Goal: Entertainment & Leisure: Consume media (video, audio)

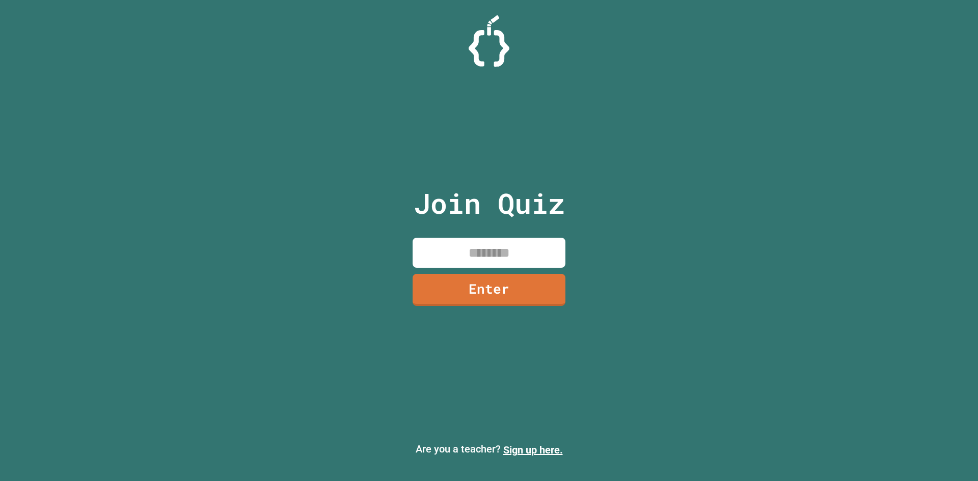
click at [474, 237] on div "Join Quiz Enter" at bounding box center [490, 240] width 172 height 431
click at [474, 241] on input at bounding box center [489, 253] width 153 height 30
type input "*"
type input "********"
click at [528, 283] on link "Enter" at bounding box center [489, 289] width 139 height 34
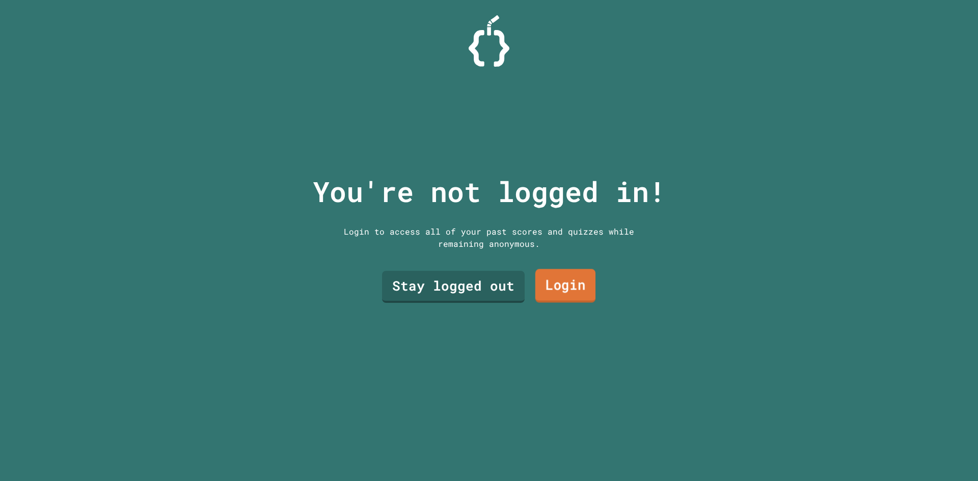
click at [542, 271] on link "Login" at bounding box center [566, 287] width 60 height 34
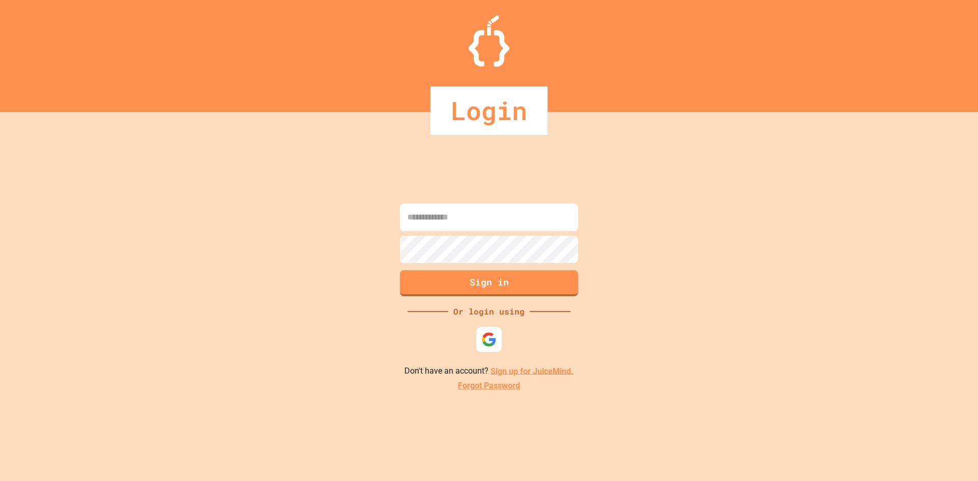
click at [503, 211] on input at bounding box center [489, 218] width 178 height 28
click at [476, 347] on div at bounding box center [489, 340] width 28 height 28
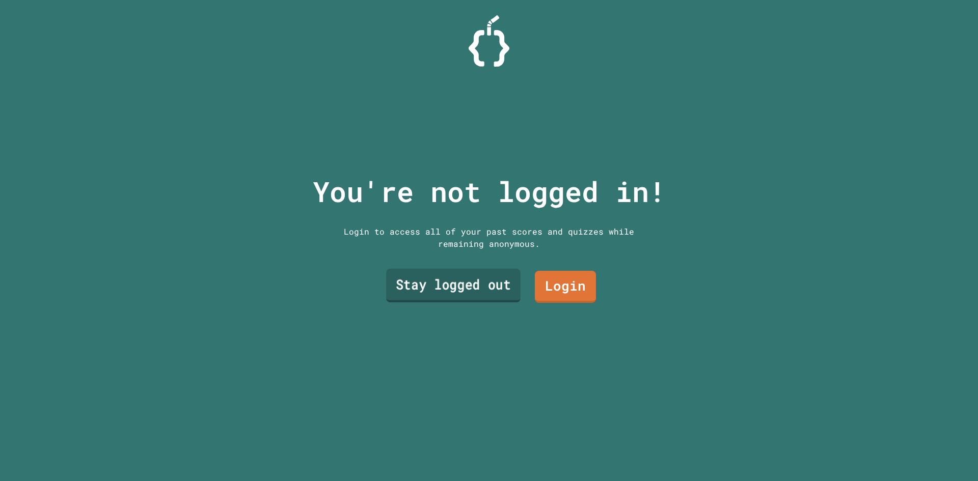
click at [459, 277] on link "Stay logged out" at bounding box center [453, 286] width 134 height 34
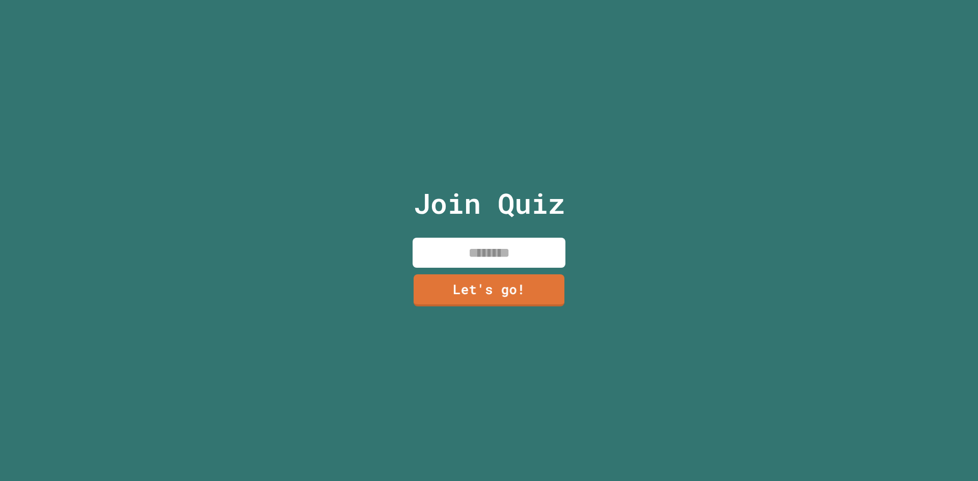
click at [461, 254] on input at bounding box center [489, 253] width 153 height 30
type input "******"
click at [456, 296] on link "Let's go!" at bounding box center [489, 289] width 148 height 34
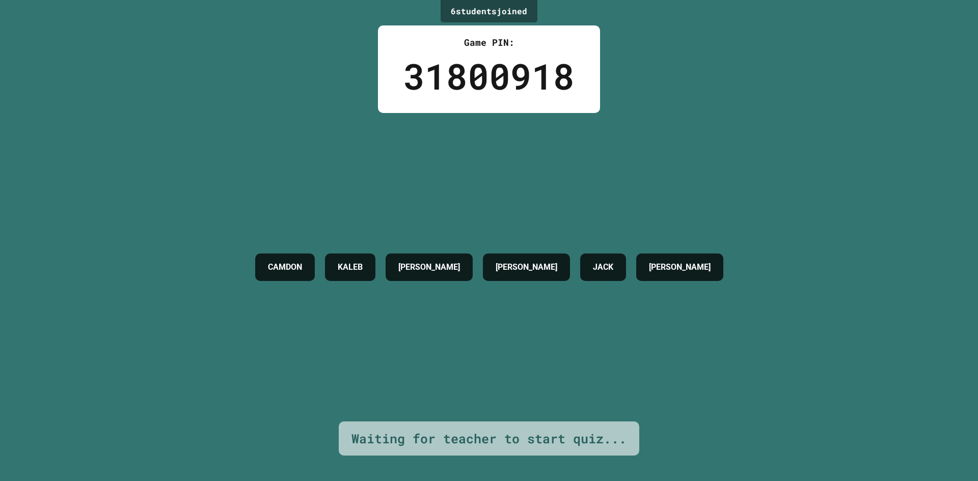
drag, startPoint x: 453, startPoint y: 278, endPoint x: 466, endPoint y: 276, distance: 12.5
click at [453, 278] on div "[PERSON_NAME]" at bounding box center [429, 268] width 87 height 28
click at [488, 270] on div "[PERSON_NAME]" at bounding box center [526, 268] width 87 height 28
click at [491, 270] on div "[PERSON_NAME]" at bounding box center [526, 268] width 87 height 28
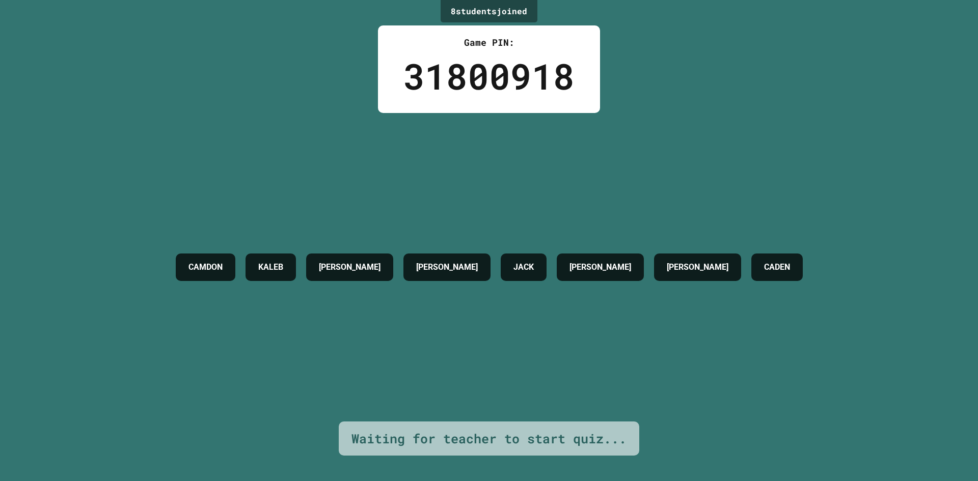
click at [477, 166] on div "CAMDON KALEB ETHAN BRENDAN R JACK MADDEX DANIEL CADEN" at bounding box center [489, 267] width 637 height 309
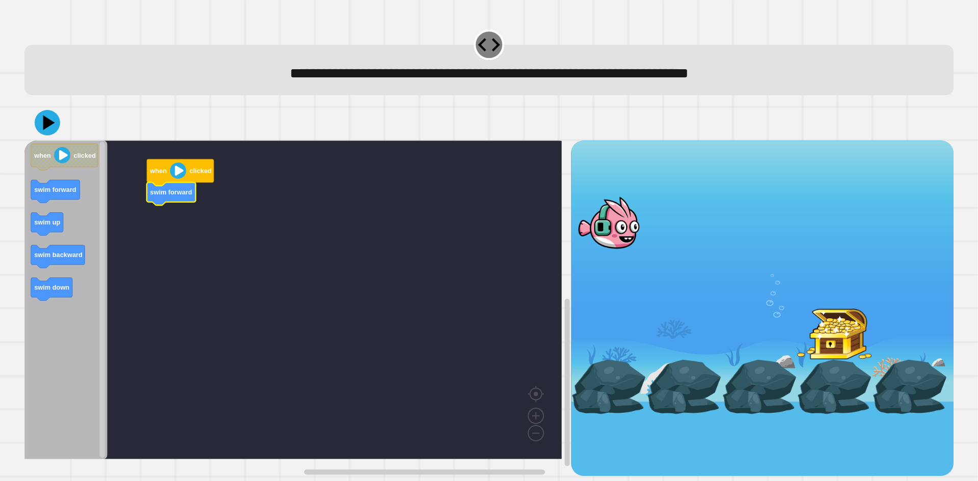
click at [114, 194] on div "when clicked swim forward when clicked swim forward swim up swim backward swim …" at bounding box center [297, 309] width 547 height 336
click at [46, 134] on icon at bounding box center [47, 123] width 31 height 31
click at [48, 121] on icon at bounding box center [49, 123] width 14 height 18
click at [52, 124] on icon at bounding box center [49, 123] width 14 height 18
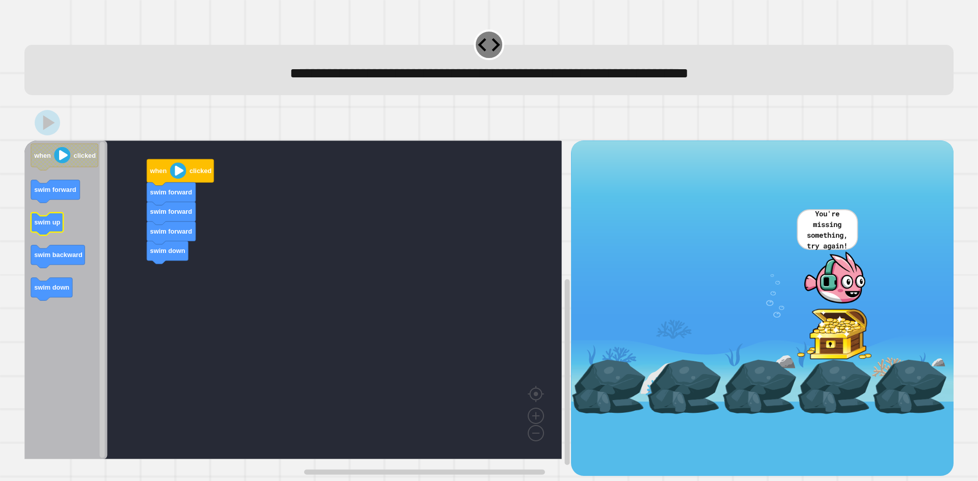
click at [36, 222] on text "swim up" at bounding box center [47, 223] width 26 height 8
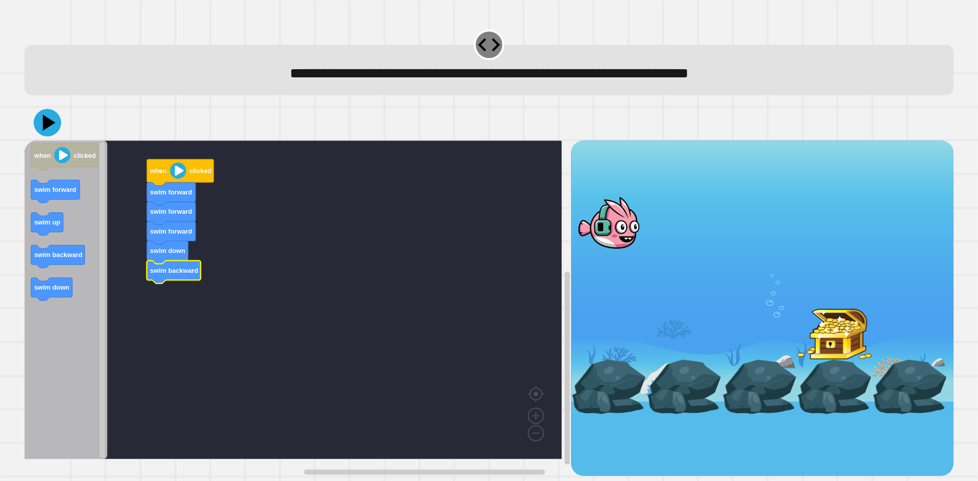
click at [50, 115] on icon at bounding box center [48, 123] width 28 height 28
click at [53, 133] on icon at bounding box center [47, 123] width 31 height 31
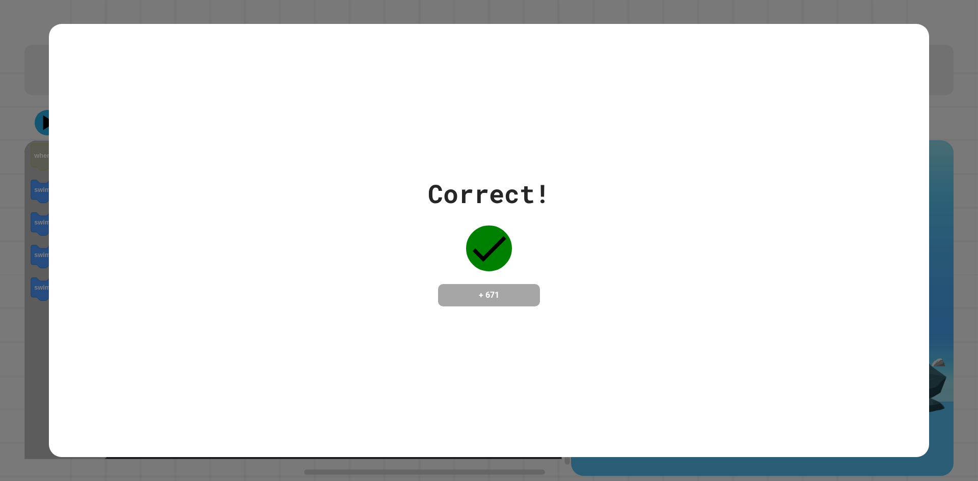
drag, startPoint x: 406, startPoint y: 309, endPoint x: 834, endPoint y: 212, distance: 439.4
click at [423, 308] on div "Correct! + 671" at bounding box center [489, 241] width 880 height 434
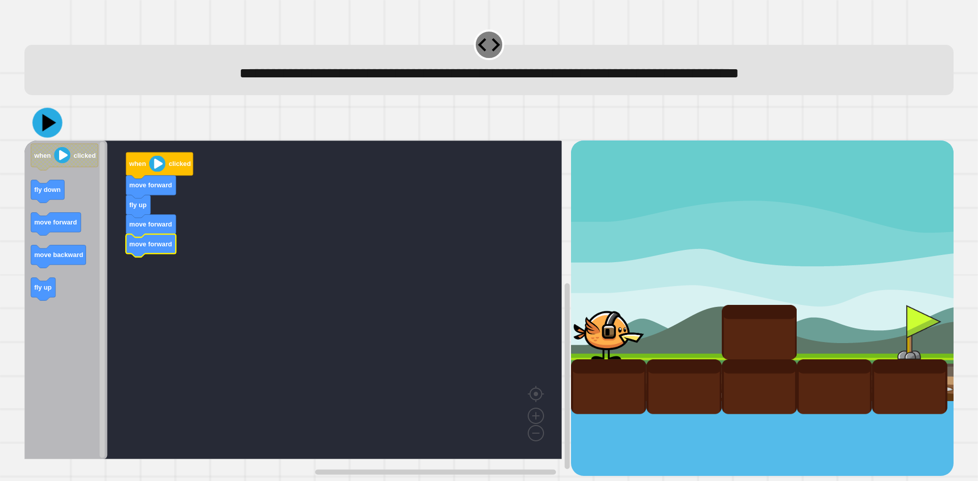
click at [44, 125] on icon at bounding box center [49, 122] width 14 height 17
click at [49, 117] on icon at bounding box center [47, 122] width 25 height 25
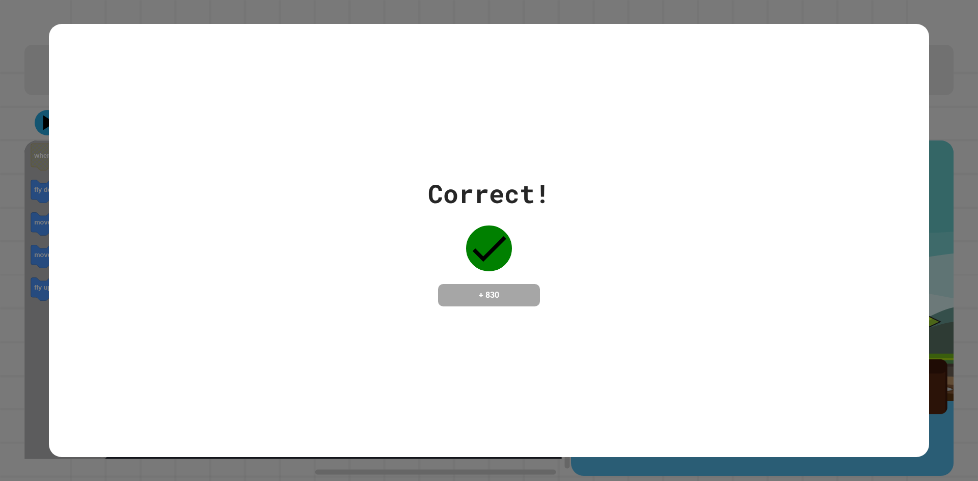
click at [522, 304] on div "+ 830" at bounding box center [489, 295] width 102 height 22
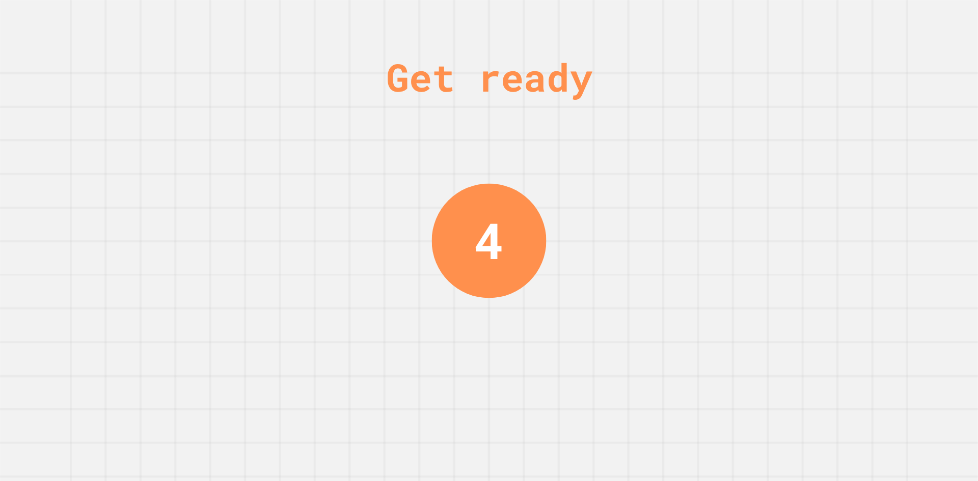
click at [662, 305] on div "Get ready 4" at bounding box center [489, 240] width 978 height 481
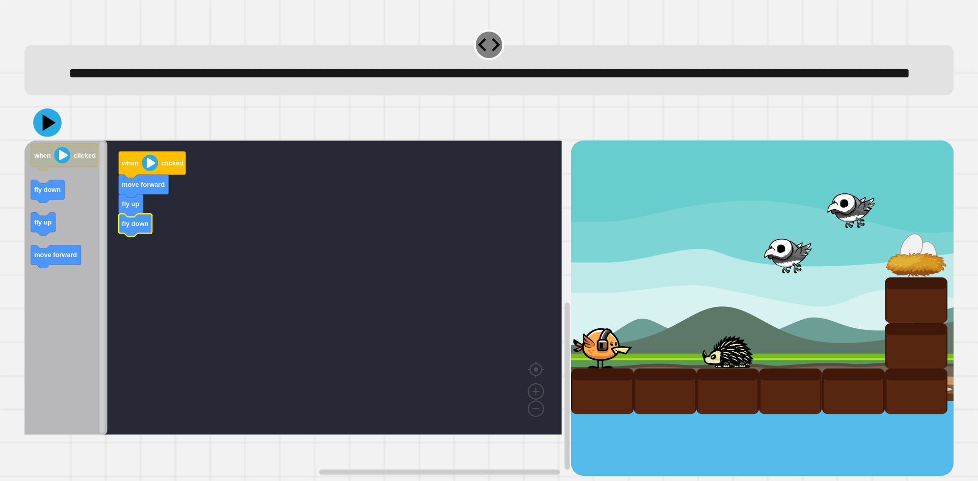
click at [56, 137] on icon at bounding box center [47, 123] width 29 height 29
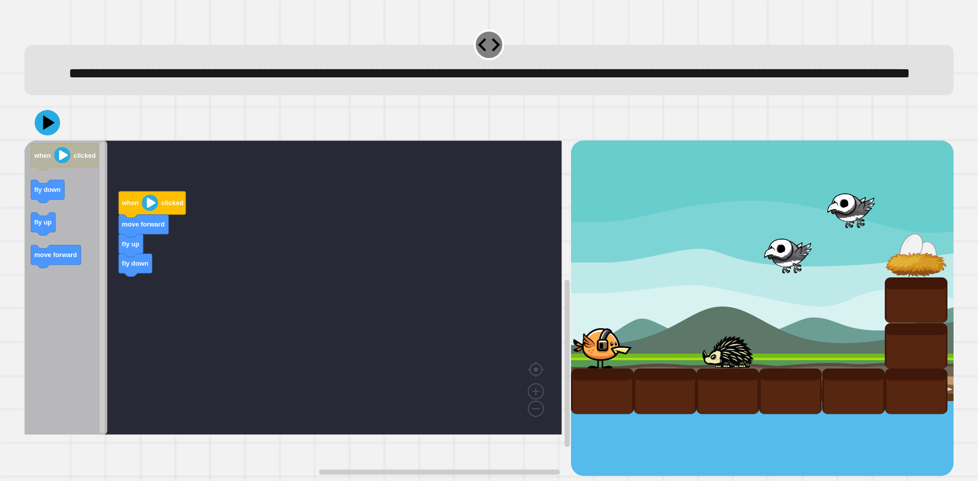
click at [140, 196] on div "fly up fly down move forward when clicked when clicked fly down fly up move for…" at bounding box center [297, 309] width 547 height 336
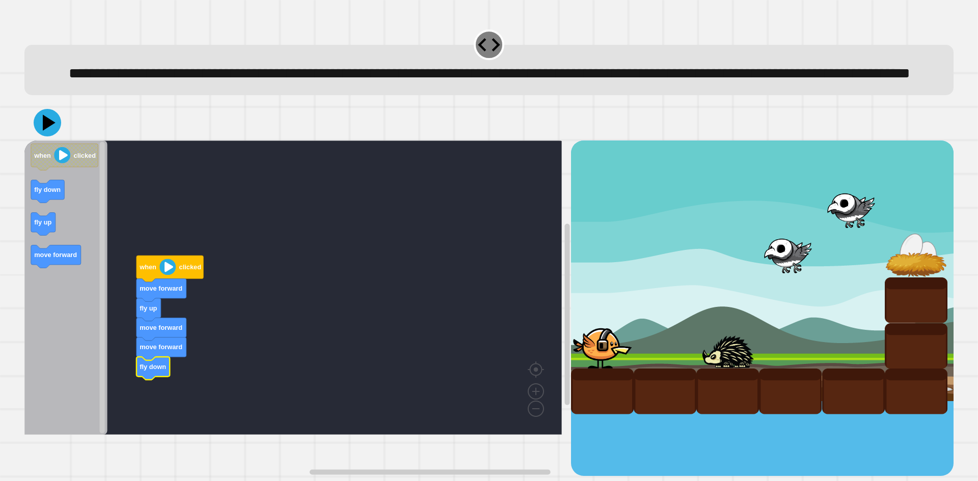
click at [55, 137] on icon at bounding box center [48, 123] width 28 height 28
click at [41, 138] on icon at bounding box center [47, 123] width 31 height 31
click at [52, 138] on icon at bounding box center [47, 123] width 31 height 31
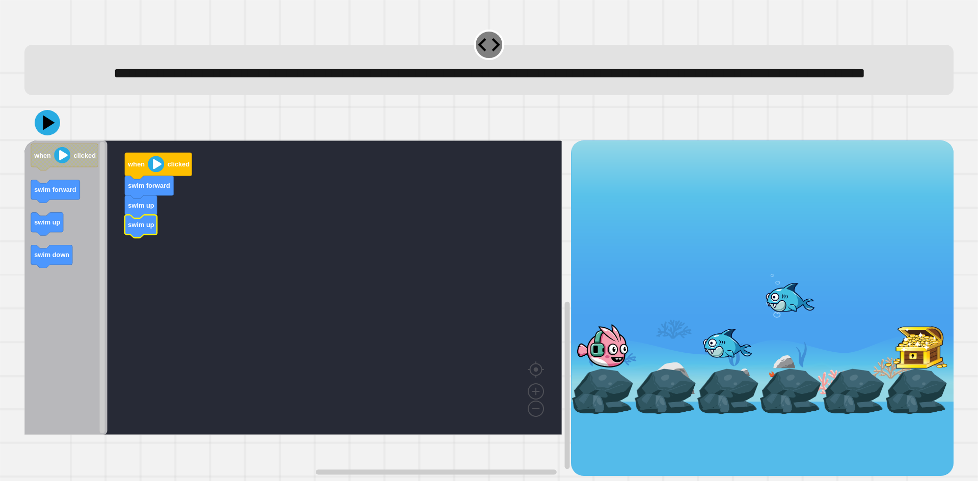
click at [50, 136] on icon at bounding box center [47, 122] width 25 height 25
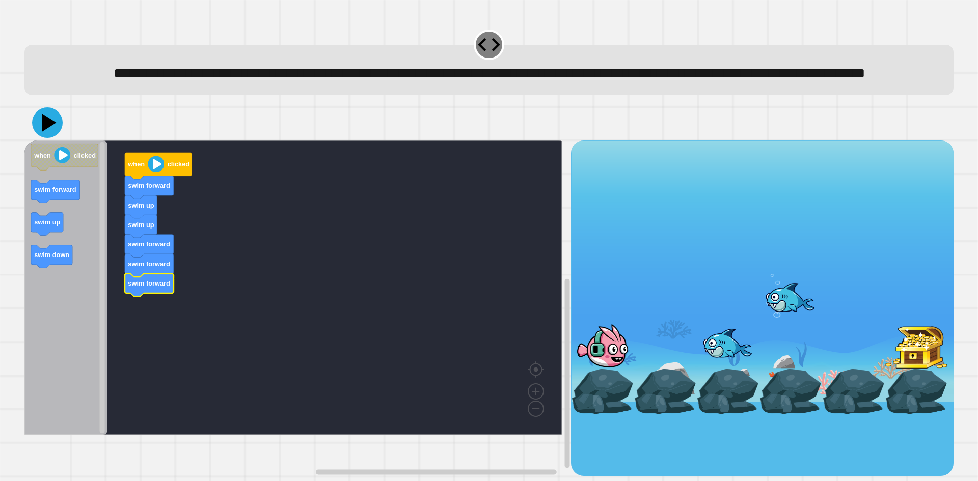
click at [51, 138] on icon at bounding box center [47, 123] width 31 height 31
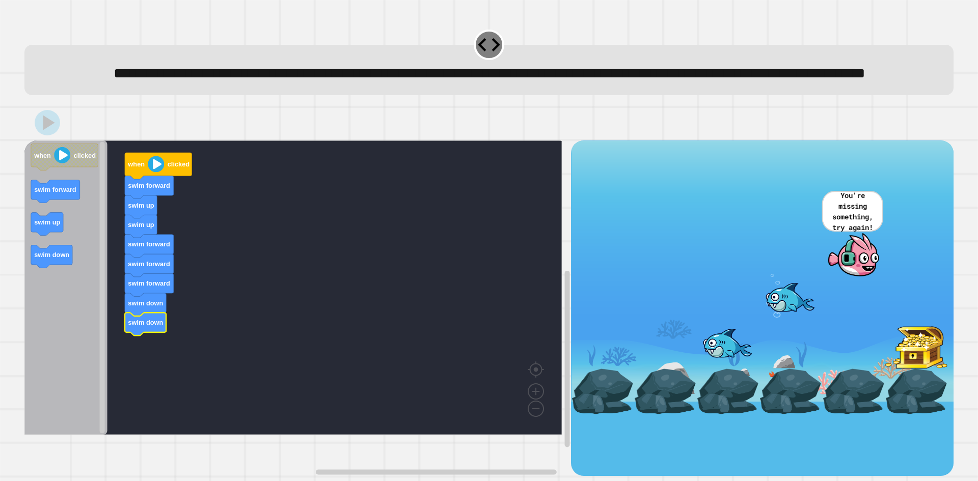
click at [44, 136] on icon at bounding box center [47, 122] width 25 height 25
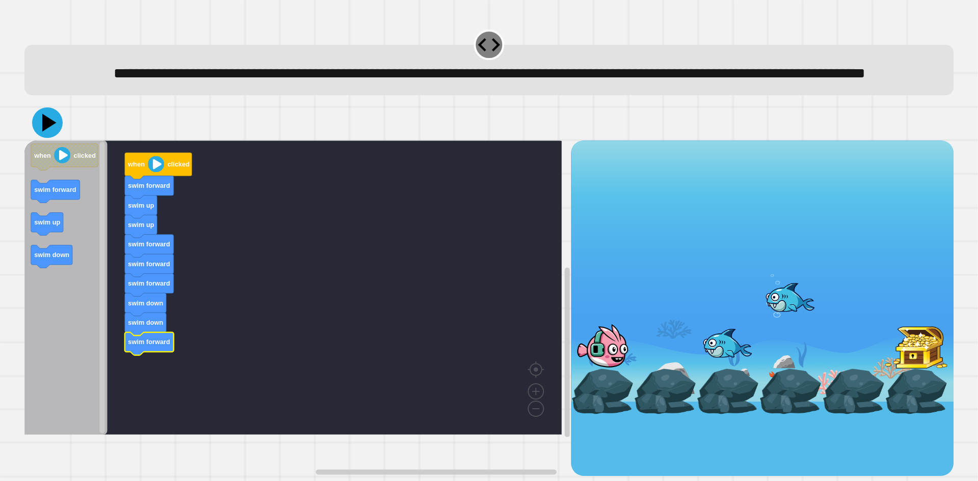
click at [38, 138] on icon at bounding box center [47, 123] width 31 height 31
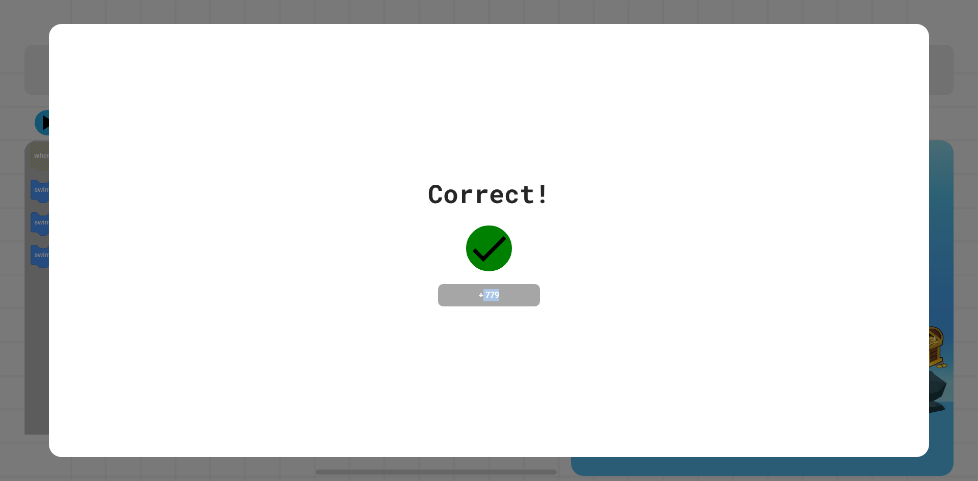
drag, startPoint x: 471, startPoint y: 288, endPoint x: 530, endPoint y: 285, distance: 59.7
click at [530, 285] on div "+ 779" at bounding box center [489, 295] width 102 height 22
click at [606, 283] on div "Correct! + 779" at bounding box center [489, 241] width 880 height 132
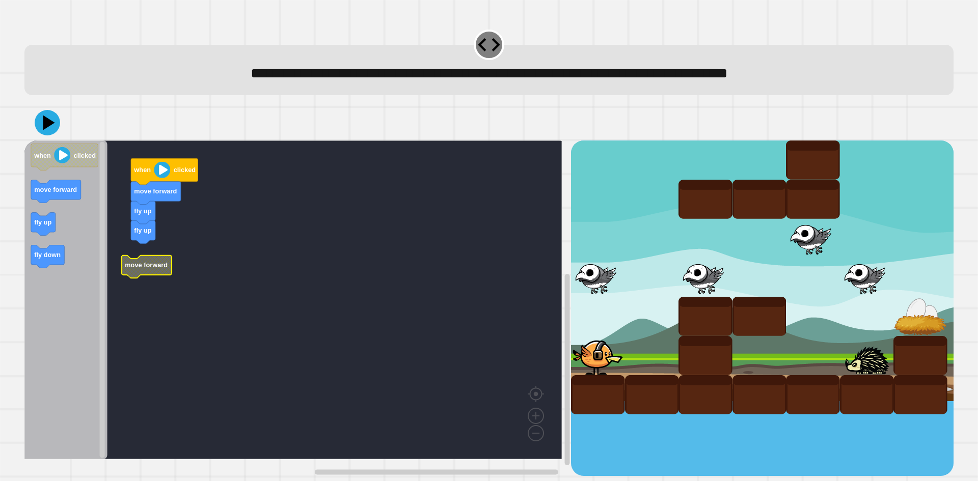
click at [142, 253] on rect "Blockly Workspace" at bounding box center [293, 300] width 538 height 319
click at [42, 121] on icon at bounding box center [47, 122] width 25 height 25
click at [48, 121] on icon at bounding box center [49, 123] width 14 height 18
click at [53, 129] on icon at bounding box center [47, 123] width 31 height 31
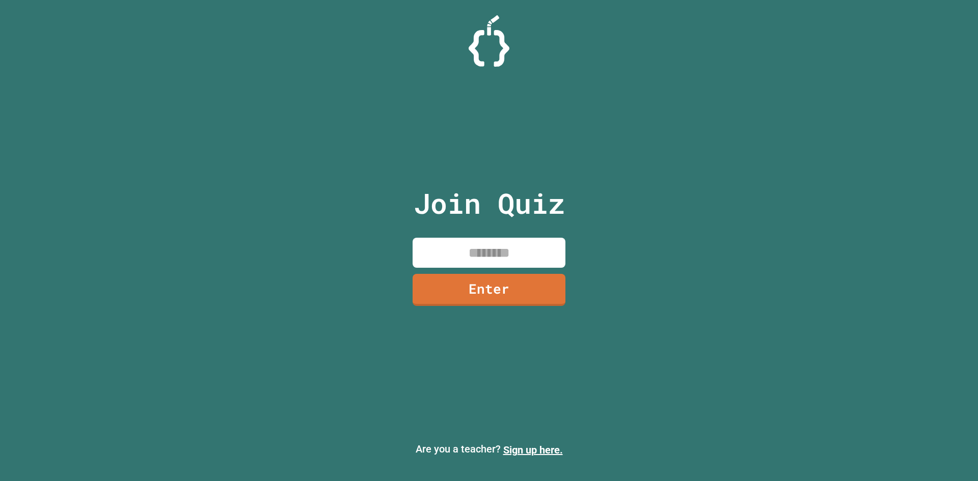
click at [475, 243] on input at bounding box center [489, 253] width 153 height 30
click at [595, 109] on div "Join Quiz Enter Are you a teacher? Sign up here." at bounding box center [489, 240] width 978 height 481
click at [640, 264] on div "Join Quiz Enter Are you a teacher? Sign up here." at bounding box center [489, 240] width 978 height 481
click at [472, 247] on input at bounding box center [489, 253] width 153 height 30
type input "********"
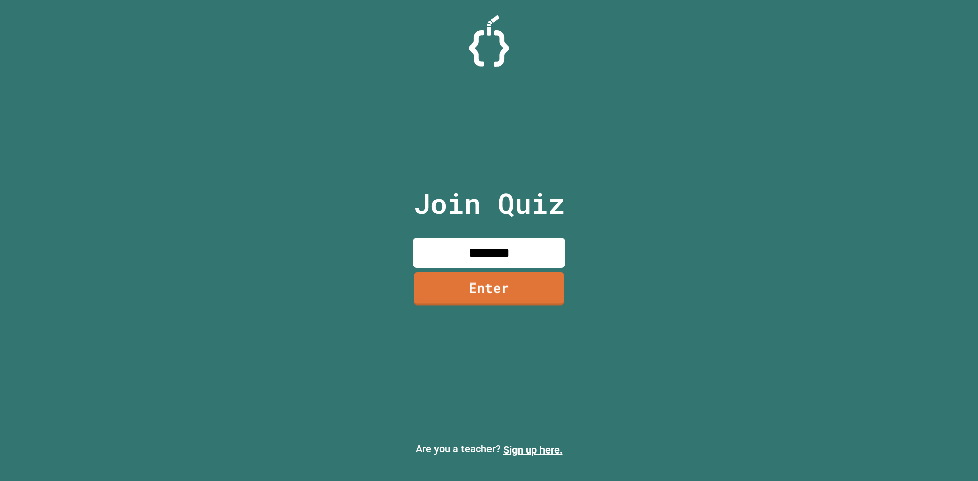
click at [453, 294] on link "Enter" at bounding box center [489, 289] width 151 height 34
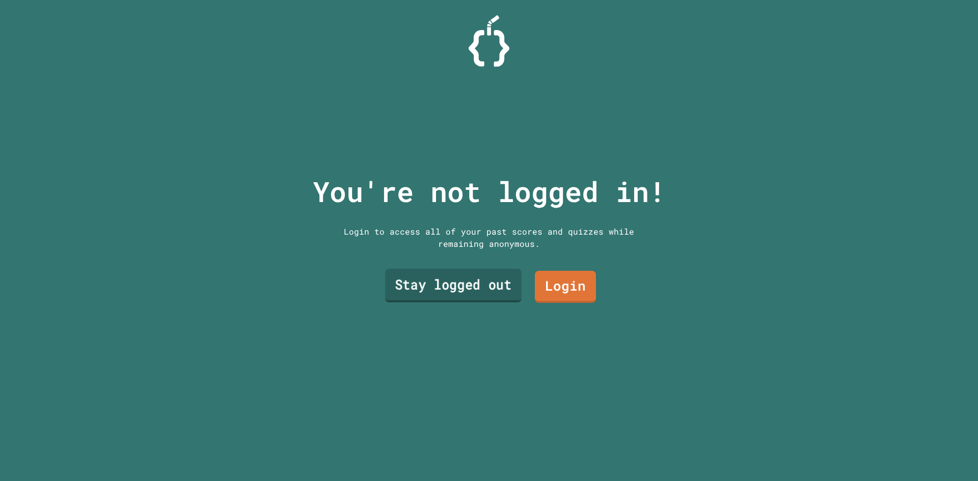
click at [491, 287] on link "Stay logged out" at bounding box center [453, 286] width 137 height 34
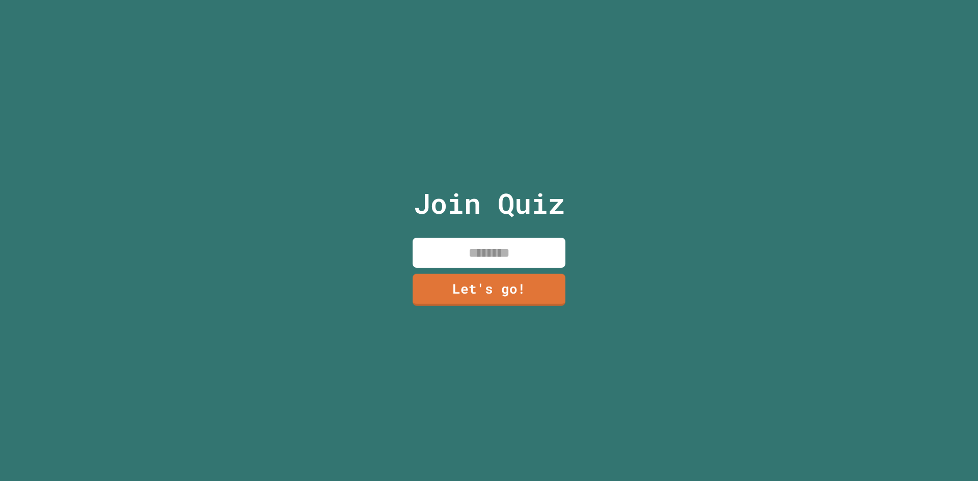
click at [467, 248] on input at bounding box center [489, 253] width 153 height 30
type input "******"
click at [453, 267] on div "Join Quiz ****** Let's go!" at bounding box center [490, 240] width 172 height 481
click at [458, 289] on link "Let's go!" at bounding box center [489, 290] width 153 height 32
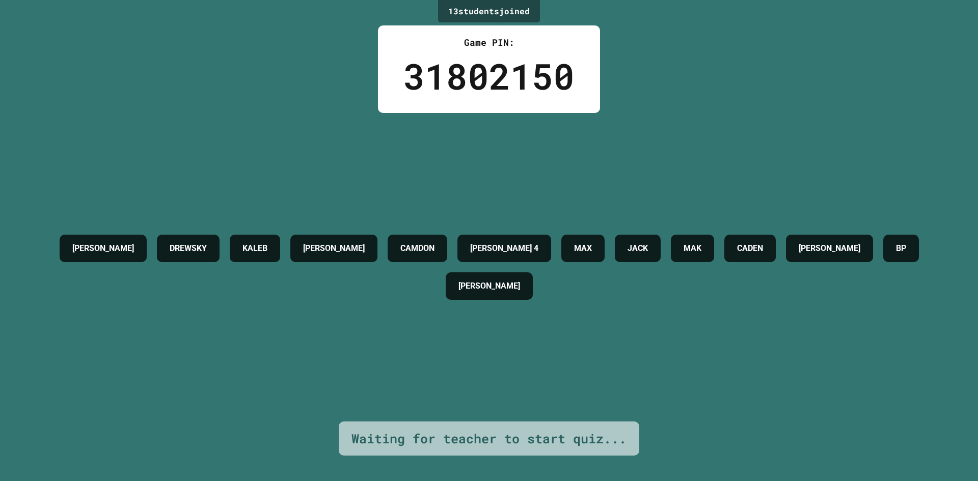
click at [207, 243] on h4 "DREWSKY" at bounding box center [188, 249] width 37 height 12
drag, startPoint x: 207, startPoint y: 239, endPoint x: 456, endPoint y: 146, distance: 265.7
click at [456, 146] on div "[PERSON_NAME] DREWSKY [PERSON_NAME] [PERSON_NAME] 4 [PERSON_NAME] [PERSON_NAME]…" at bounding box center [488, 267] width 927 height 309
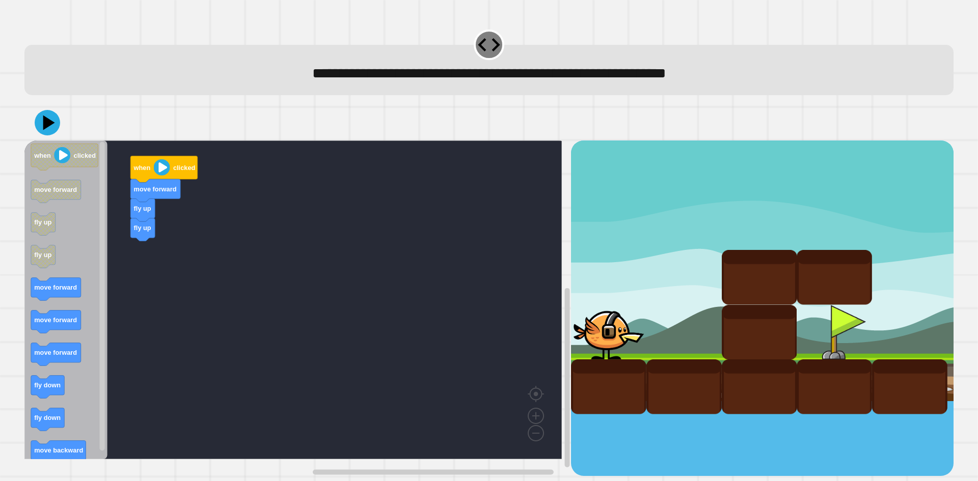
click at [120, 212] on div "when clicked move forward fly up fly up when clicked move forward fly up fly up…" at bounding box center [297, 309] width 547 height 336
click at [68, 277] on icon "Blockly Workspace" at bounding box center [65, 300] width 83 height 319
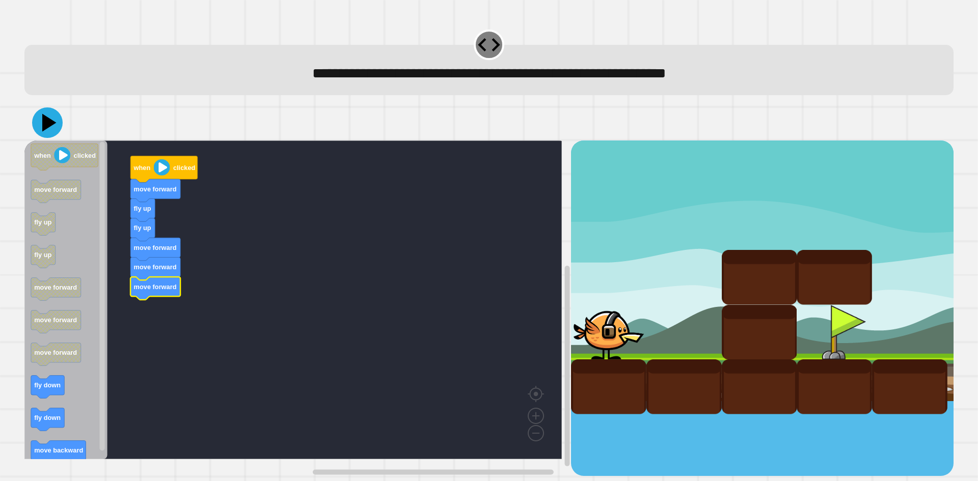
click at [43, 116] on icon at bounding box center [47, 123] width 31 height 31
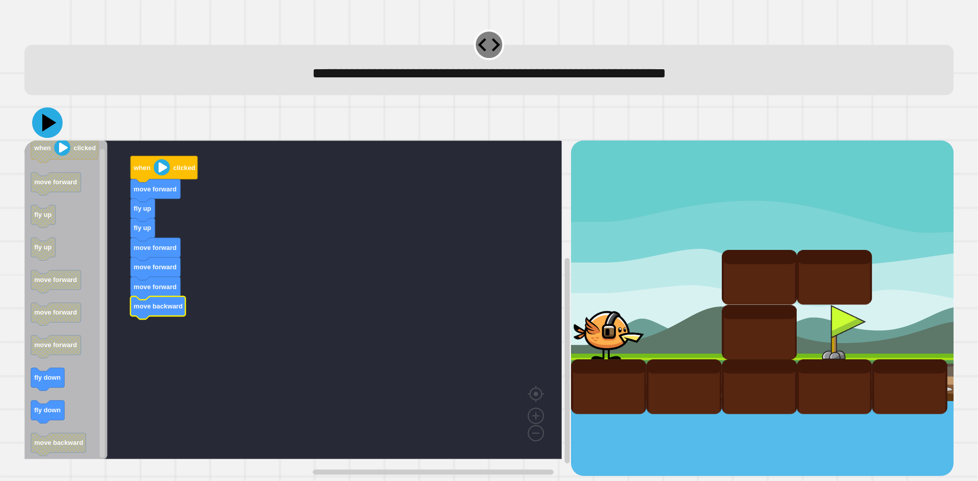
click at [59, 121] on icon at bounding box center [47, 123] width 31 height 31
click at [97, 332] on icon "when clicked move forward fly up fly up move forward move forward move forward …" at bounding box center [65, 300] width 83 height 319
click at [41, 118] on icon at bounding box center [47, 123] width 31 height 31
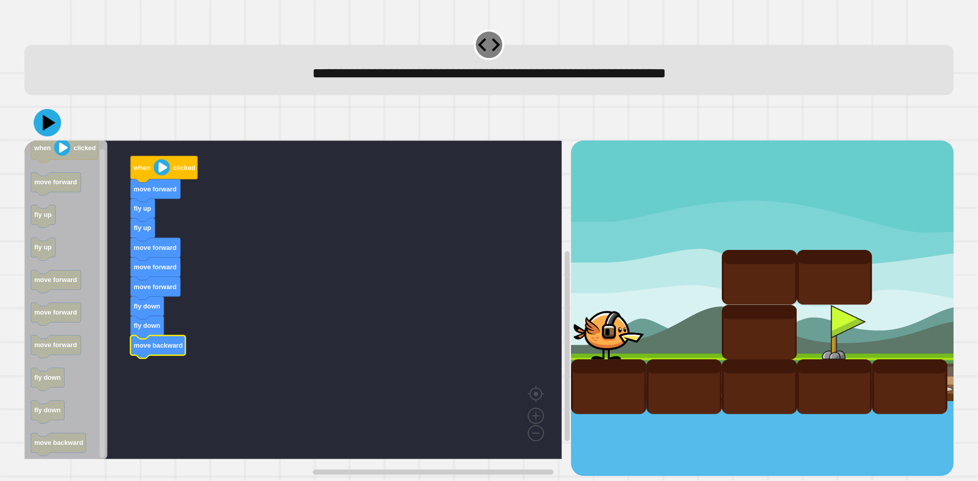
click at [49, 120] on icon at bounding box center [48, 123] width 28 height 28
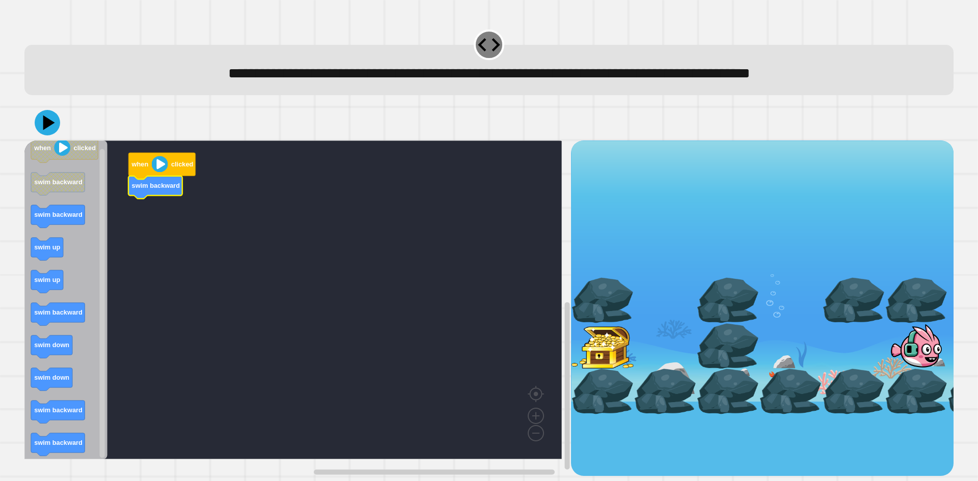
click at [87, 216] on icon "Blockly Workspace" at bounding box center [65, 300] width 83 height 319
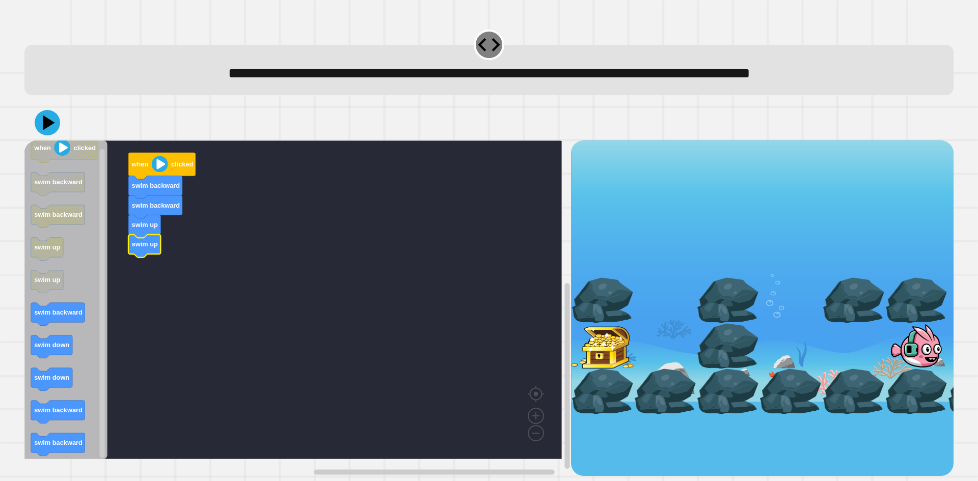
click at [53, 306] on icon "Blockly Workspace" at bounding box center [65, 300] width 83 height 319
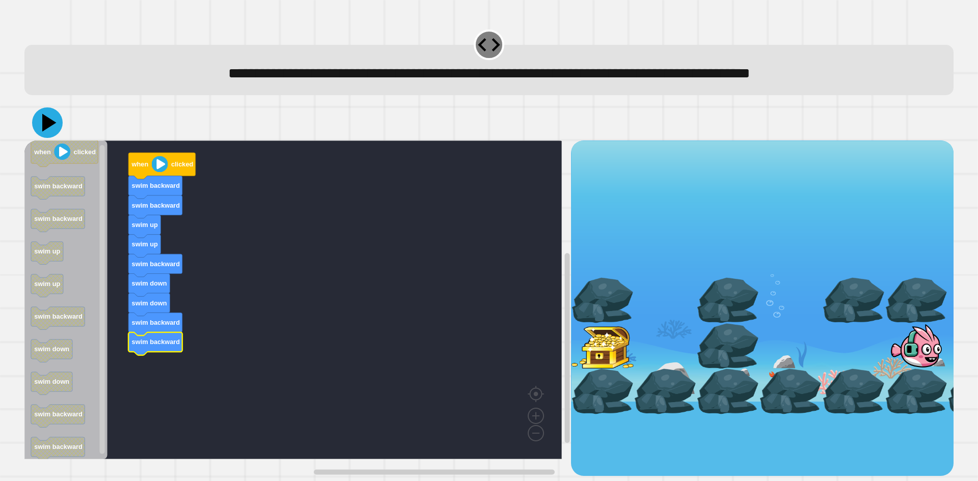
click at [53, 130] on icon at bounding box center [47, 123] width 31 height 31
click at [147, 273] on icon "Blockly Workspace" at bounding box center [155, 266] width 54 height 23
click at [54, 121] on icon at bounding box center [47, 123] width 30 height 30
click at [45, 129] on icon at bounding box center [48, 123] width 13 height 17
click at [54, 135] on icon at bounding box center [47, 122] width 25 height 25
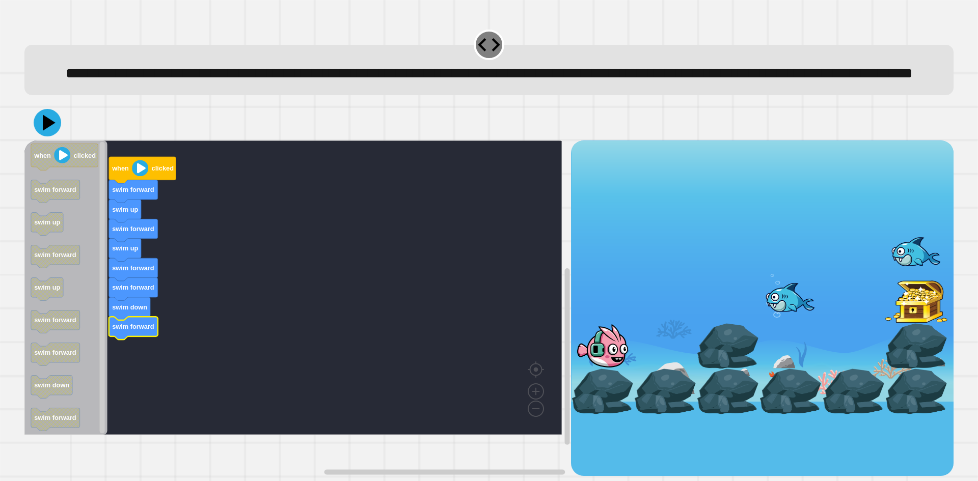
click at [55, 131] on icon at bounding box center [49, 123] width 13 height 16
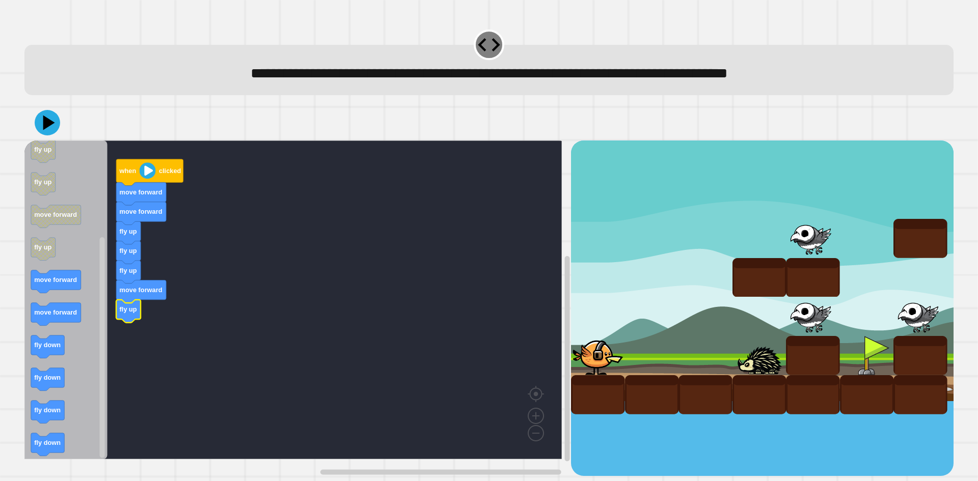
click at [54, 280] on icon "Blockly Workspace" at bounding box center [65, 300] width 83 height 319
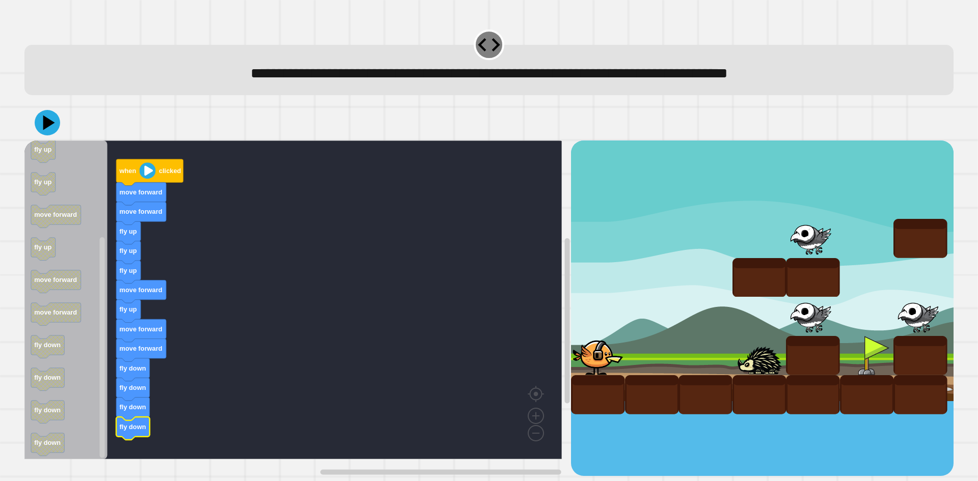
click at [52, 135] on icon at bounding box center [47, 122] width 25 height 25
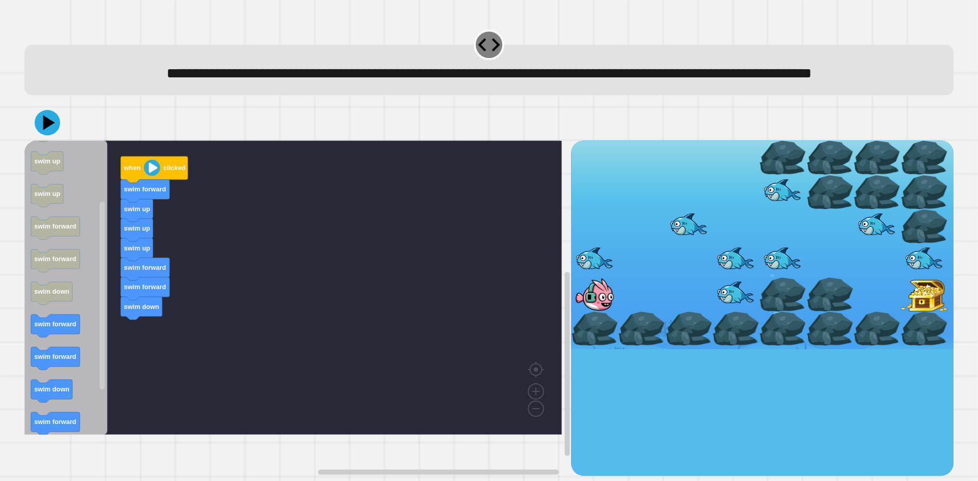
click at [146, 347] on div "when clicked swim forward swim up swim up swim up swim forward swim forward swi…" at bounding box center [297, 309] width 547 height 336
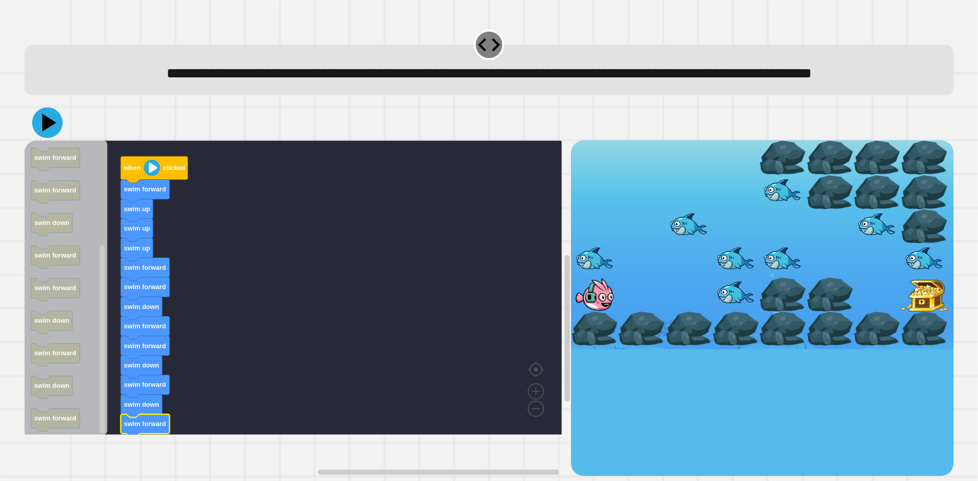
click at [44, 138] on icon at bounding box center [47, 123] width 31 height 31
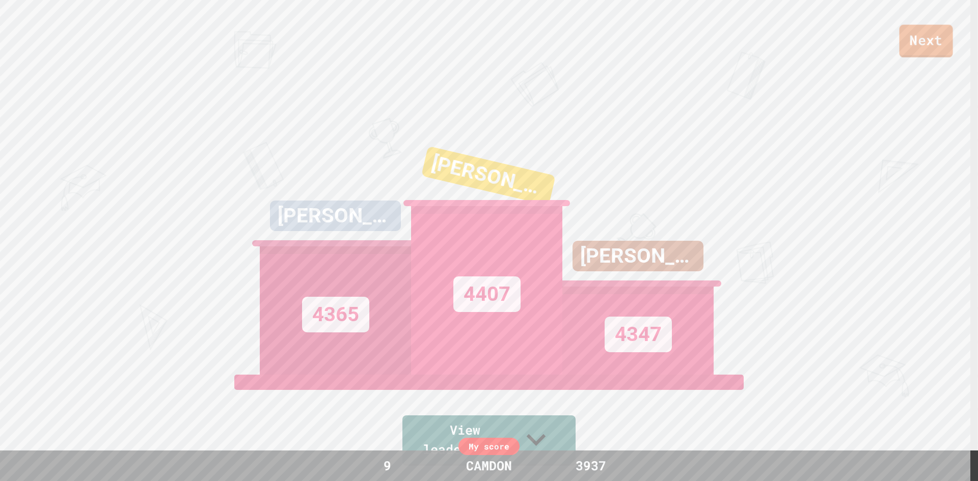
click at [923, 47] on link "Next" at bounding box center [925, 41] width 53 height 33
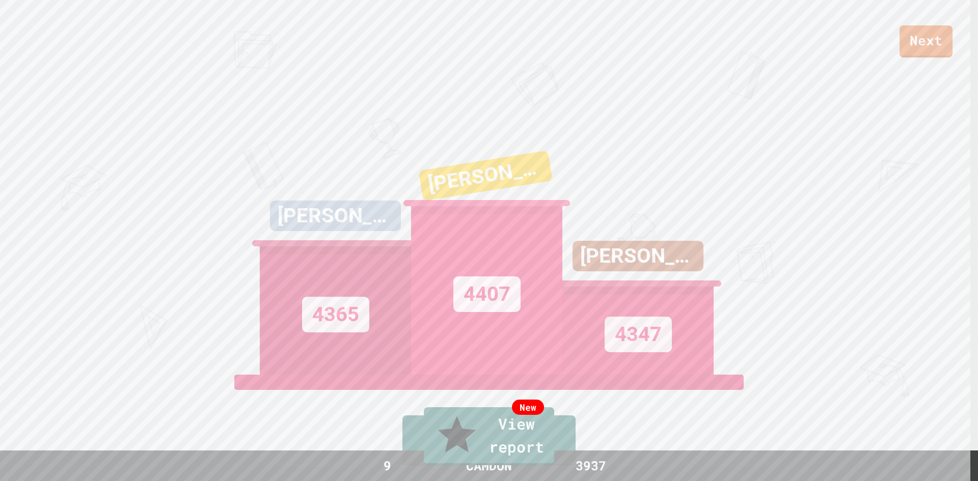
drag, startPoint x: 488, startPoint y: 330, endPoint x: 469, endPoint y: 289, distance: 44.4
type textarea "***"
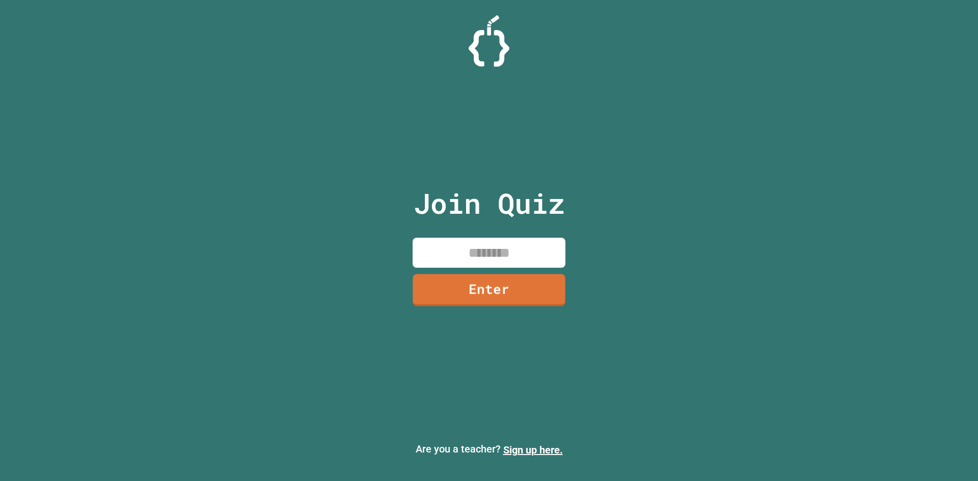
click at [514, 252] on input at bounding box center [489, 253] width 153 height 30
type input "********"
click at [489, 275] on div "Join Quiz ******** Enter" at bounding box center [490, 240] width 172 height 431
click at [489, 278] on link "Enter" at bounding box center [489, 289] width 154 height 33
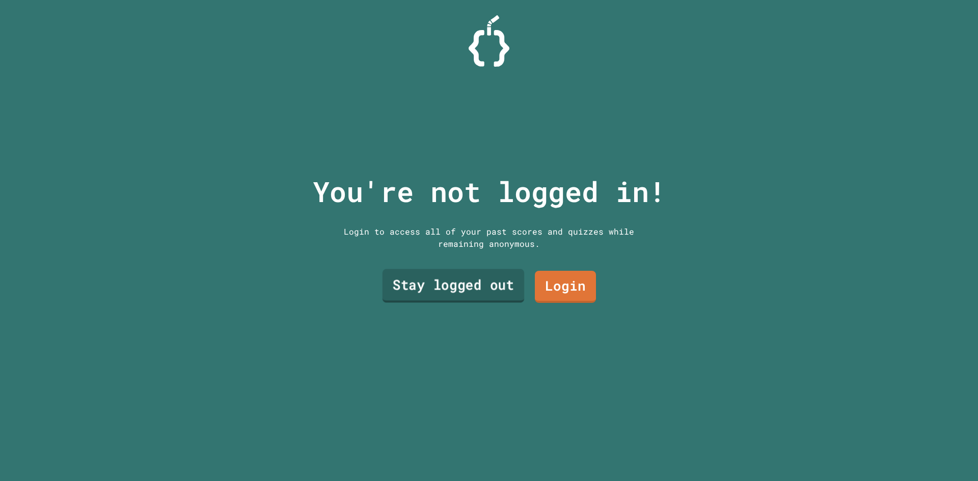
click at [489, 274] on link "Stay logged out" at bounding box center [454, 287] width 142 height 34
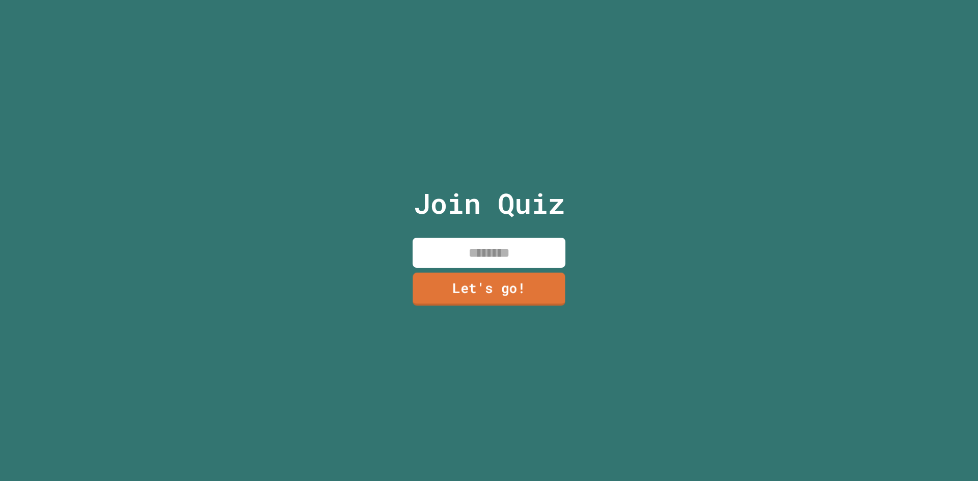
click at [480, 252] on input at bounding box center [489, 253] width 153 height 30
type input "******"
click at [520, 292] on link "Let's go!" at bounding box center [489, 289] width 139 height 34
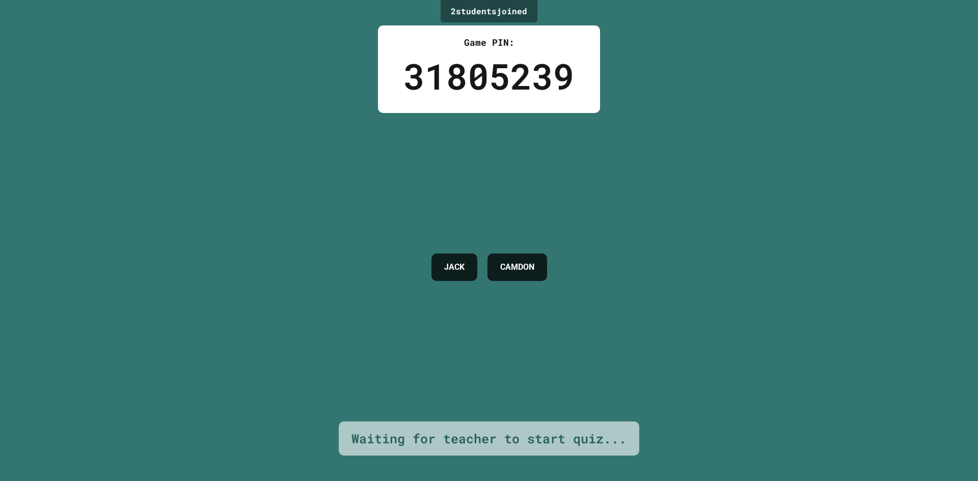
click at [678, 278] on div "2 student s joined Game PIN: 31805239 [PERSON_NAME] Waiting for teacher to star…" at bounding box center [489, 240] width 978 height 481
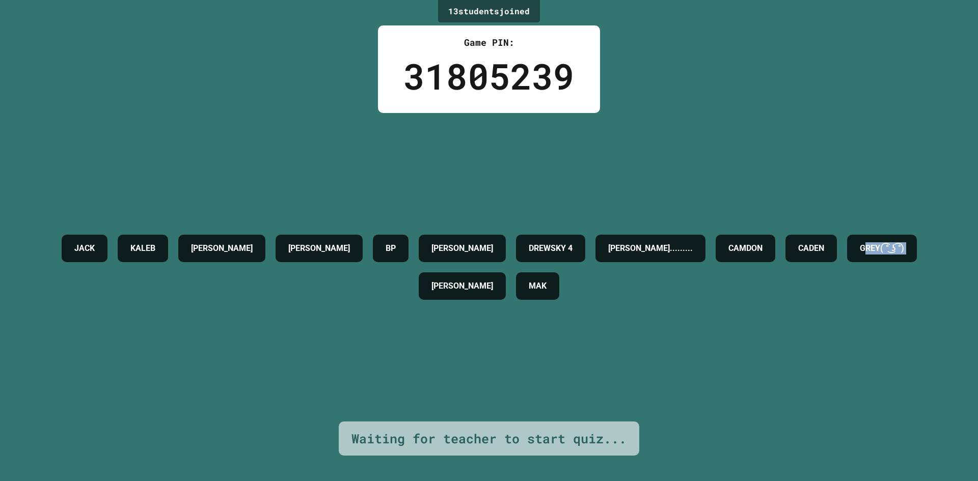
drag, startPoint x: 420, startPoint y: 287, endPoint x: 513, endPoint y: 278, distance: 93.2
click at [513, 278] on div "[PERSON_NAME] [PERSON_NAME] [PERSON_NAME] 4 [PERSON_NAME]......... [PERSON_NAME…" at bounding box center [488, 267] width 927 height 75
click at [512, 275] on div "[PERSON_NAME] [PERSON_NAME] [PERSON_NAME] 4 [PERSON_NAME]......... [PERSON_NAME…" at bounding box center [488, 267] width 927 height 75
click at [847, 262] on div "GREY( ͡° ͜ʖ ͡°)" at bounding box center [882, 249] width 70 height 28
drag, startPoint x: 534, startPoint y: 165, endPoint x: 500, endPoint y: 169, distance: 33.9
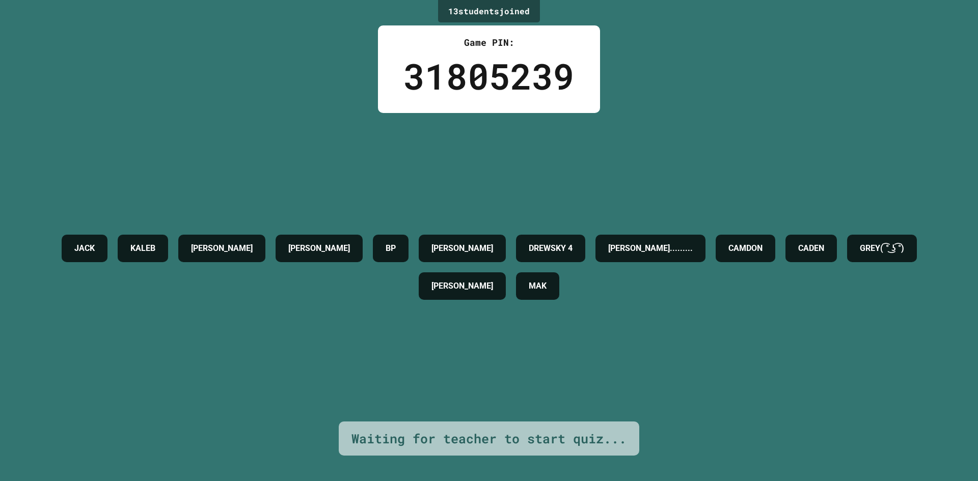
click at [501, 168] on div "[PERSON_NAME] [PERSON_NAME] [PERSON_NAME] 4 [PERSON_NAME]......... [PERSON_NAME…" at bounding box center [488, 267] width 927 height 309
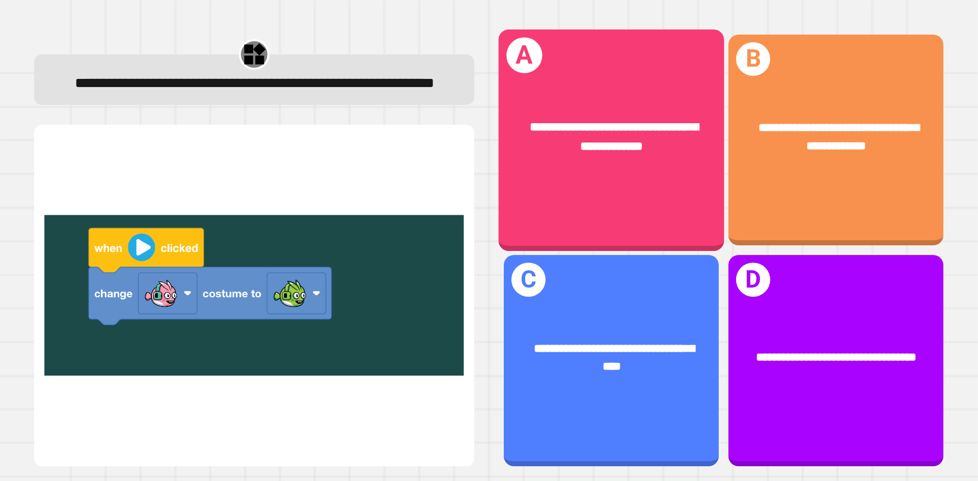
click at [593, 157] on div "**********" at bounding box center [612, 138] width 226 height 88
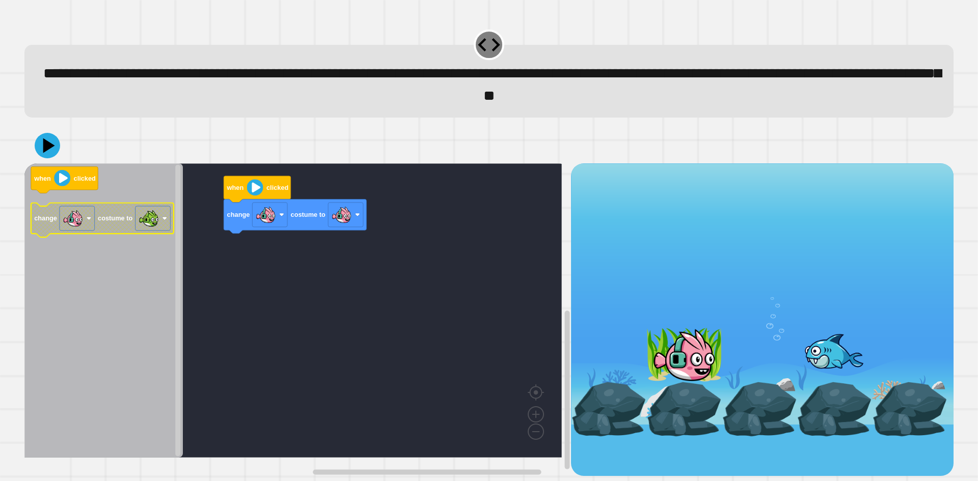
click at [77, 224] on image "Blockly Workspace" at bounding box center [73, 218] width 20 height 20
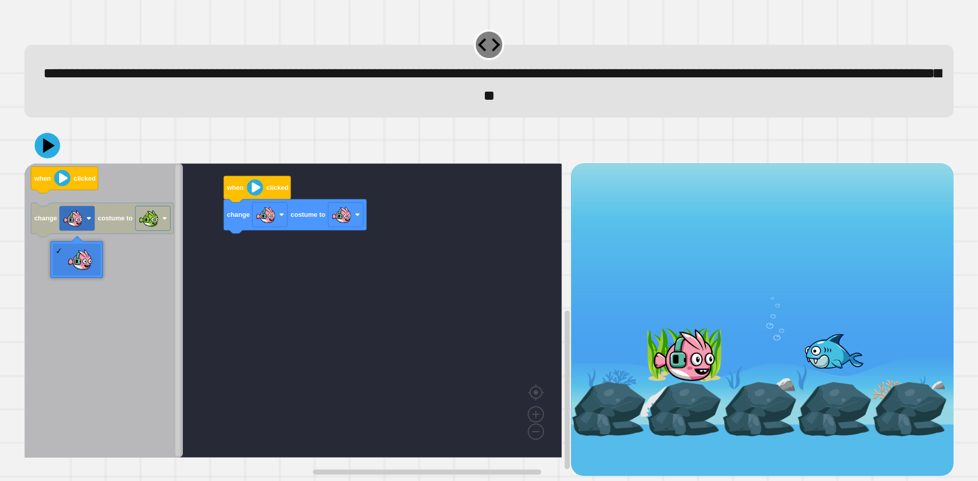
click at [43, 149] on icon at bounding box center [47, 145] width 25 height 25
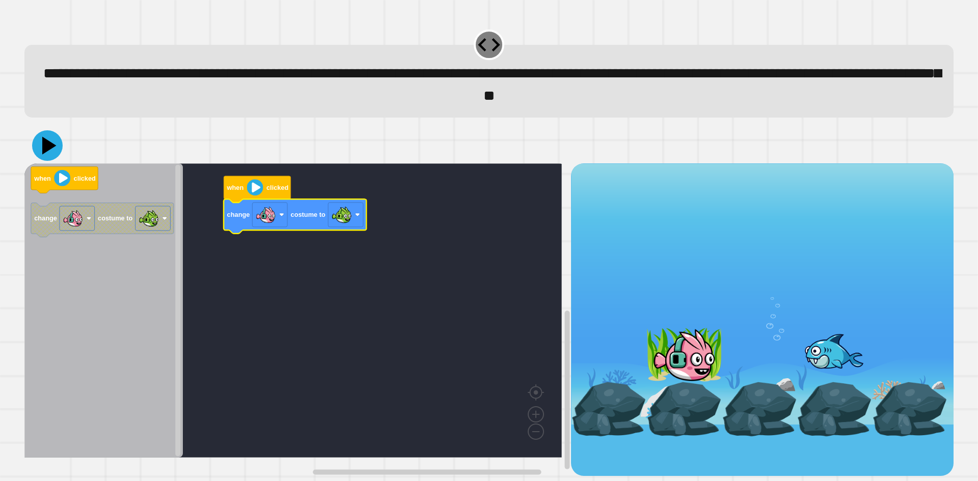
click at [55, 157] on icon at bounding box center [47, 145] width 31 height 31
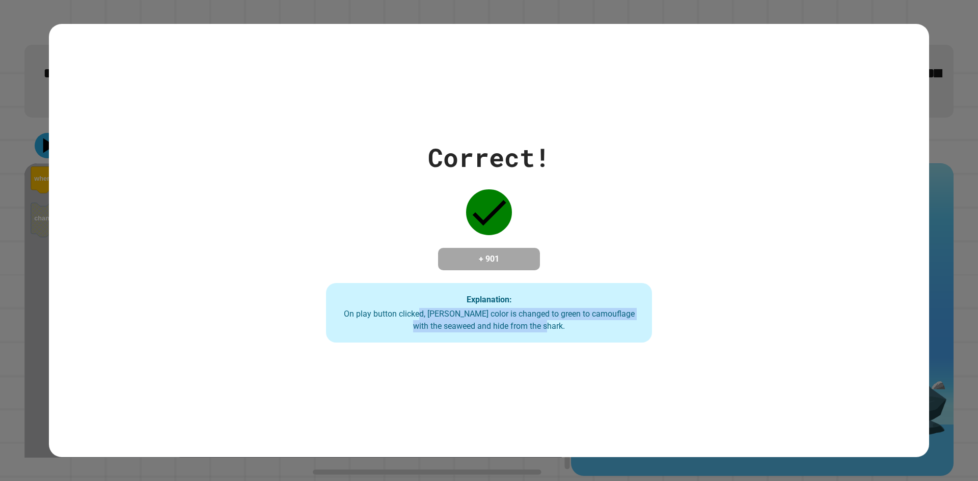
drag, startPoint x: 425, startPoint y: 318, endPoint x: 680, endPoint y: 325, distance: 254.3
click at [680, 325] on div "Correct! + 901 Explanation: On play button clicked, [PERSON_NAME] color is chan…" at bounding box center [489, 241] width 465 height 205
click at [680, 324] on div "Correct! + 901 Explanation: On play button clicked, [PERSON_NAME] color is chan…" at bounding box center [489, 241] width 465 height 205
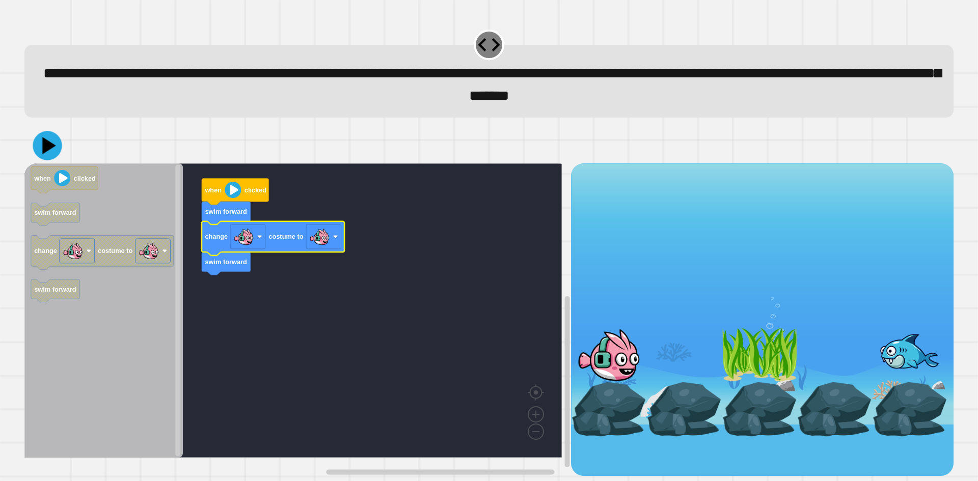
click at [47, 148] on icon at bounding box center [48, 145] width 13 height 17
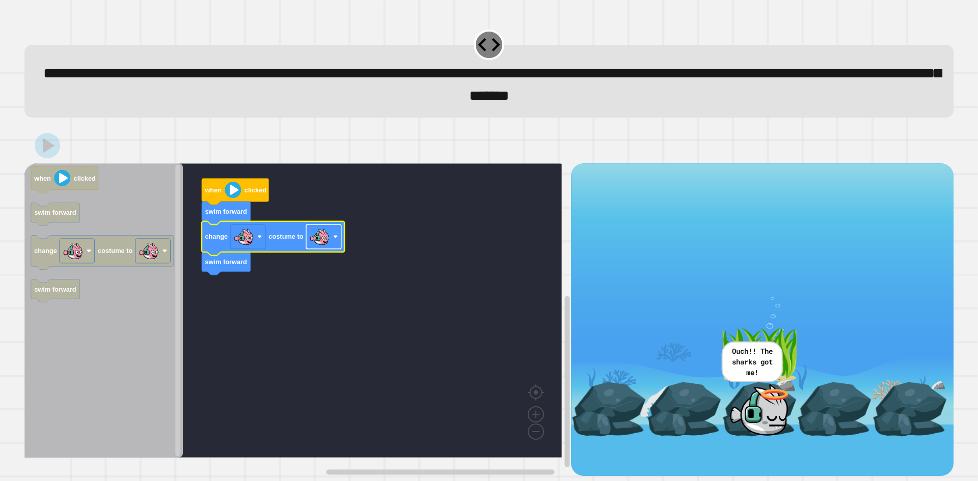
click at [333, 237] on rect "Blockly Workspace" at bounding box center [323, 237] width 35 height 24
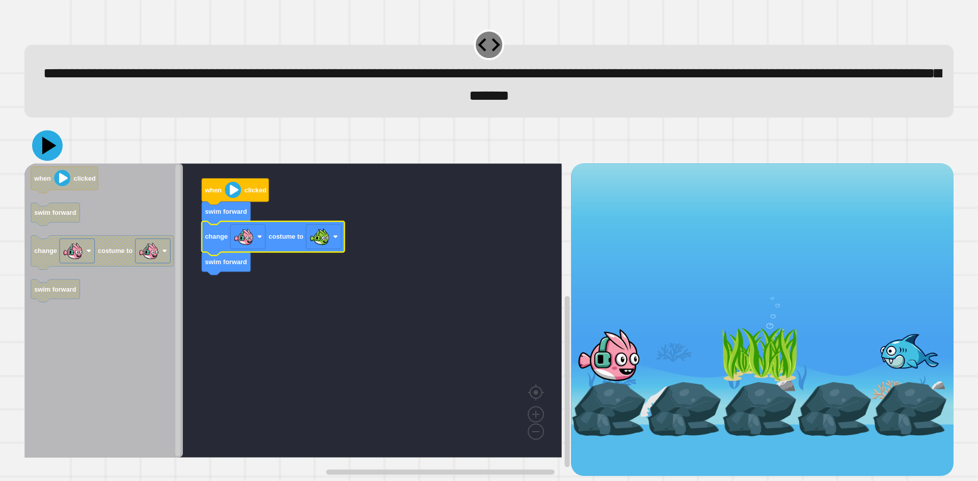
click at [46, 136] on button at bounding box center [47, 145] width 31 height 31
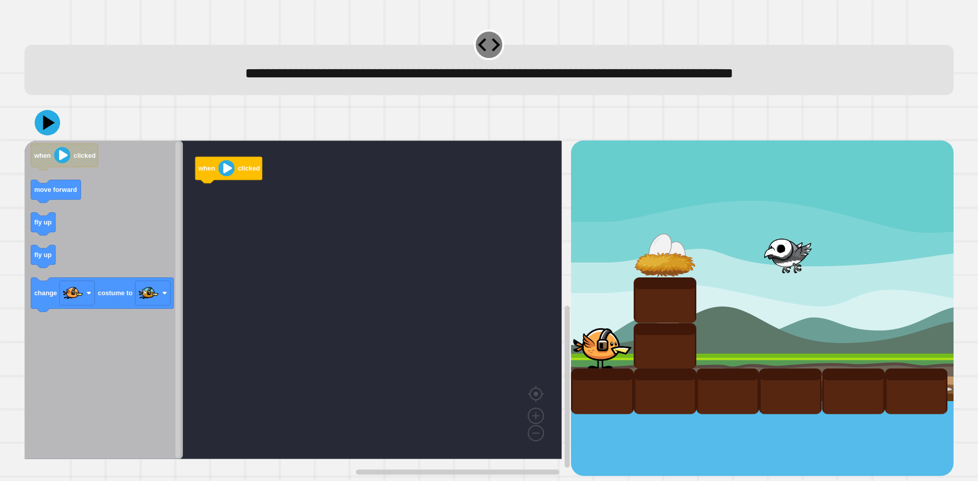
click at [74, 199] on icon "when clicked move forward fly up fly up change costume to" at bounding box center [103, 300] width 158 height 319
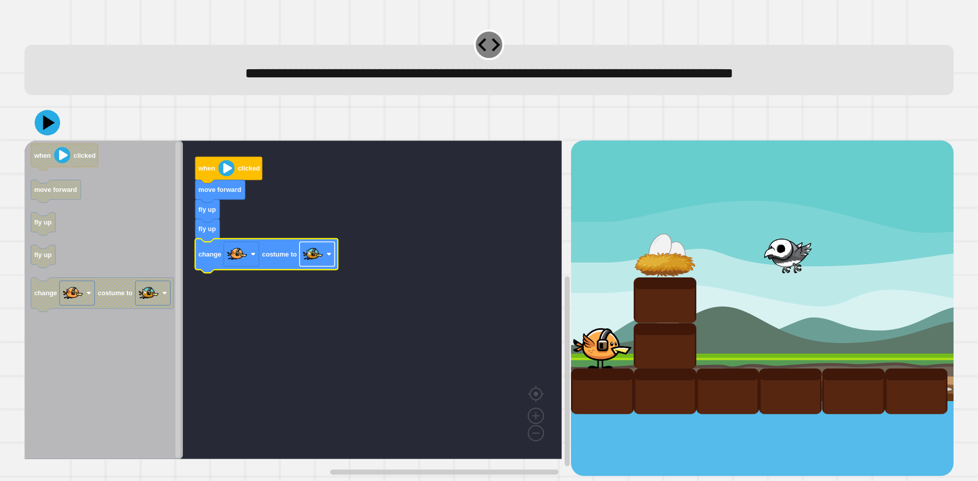
click at [326, 254] on rect "Blockly Workspace" at bounding box center [317, 255] width 35 height 24
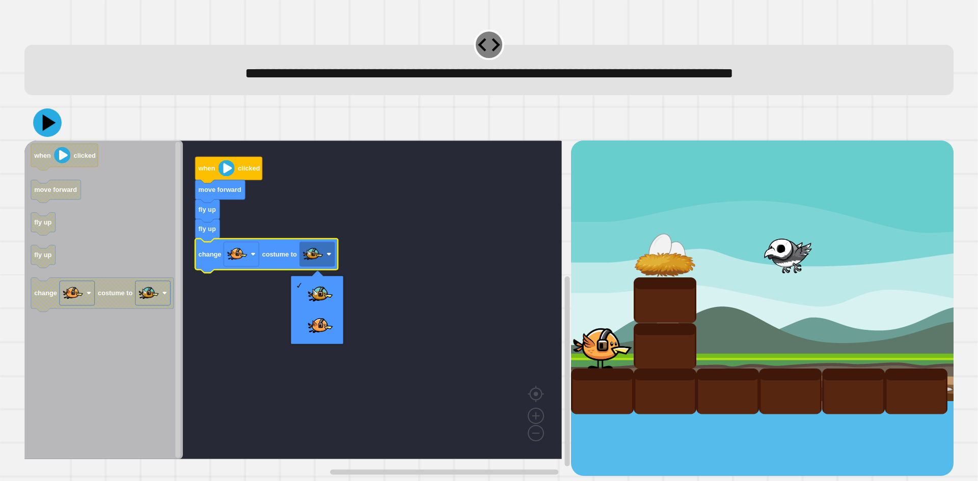
click at [55, 133] on icon at bounding box center [47, 123] width 29 height 29
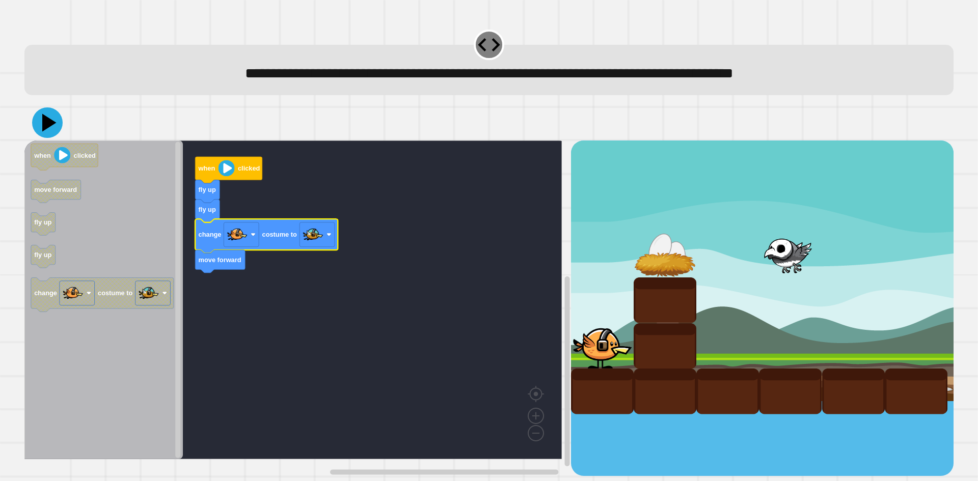
click at [50, 122] on icon at bounding box center [49, 123] width 14 height 18
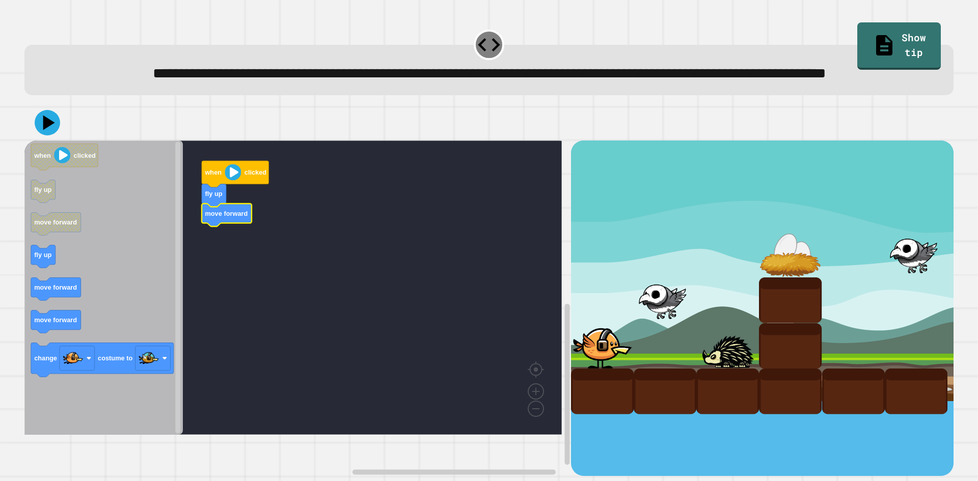
click at [53, 278] on icon "when clicked fly up move forward fly up move forward move forward change costum…" at bounding box center [103, 288] width 158 height 295
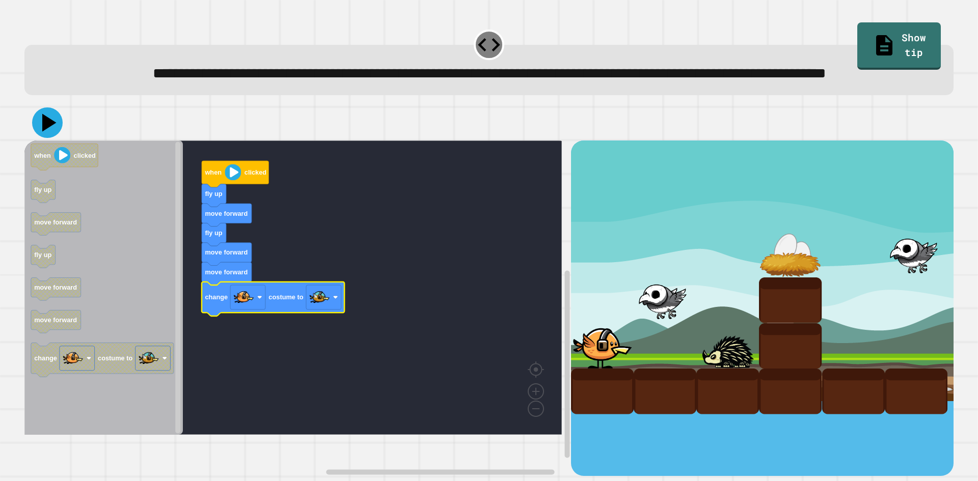
click at [51, 132] on icon at bounding box center [49, 123] width 14 height 18
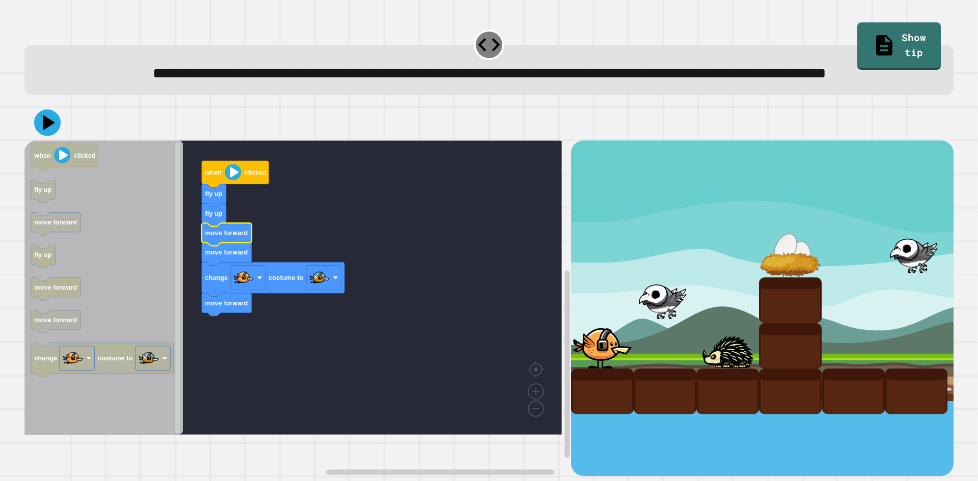
click at [41, 136] on icon at bounding box center [47, 123] width 26 height 26
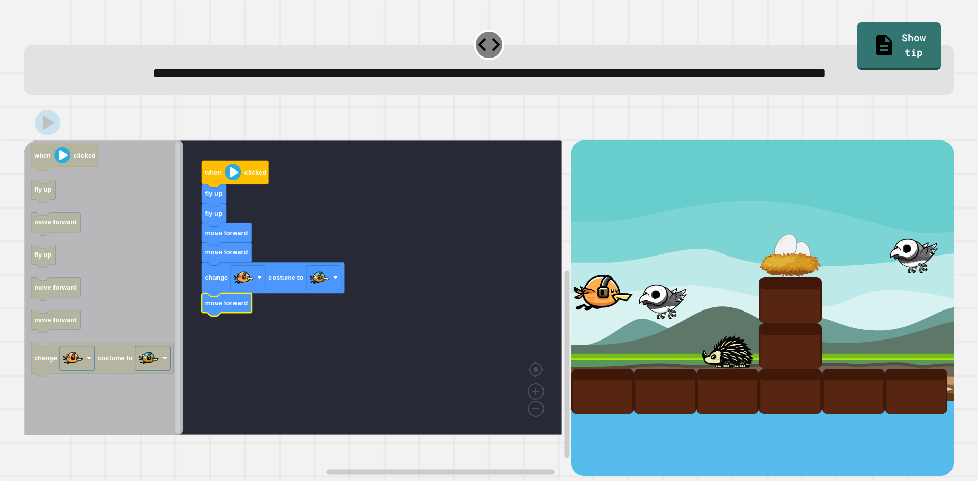
click at [214, 307] on text "move forward" at bounding box center [226, 304] width 43 height 8
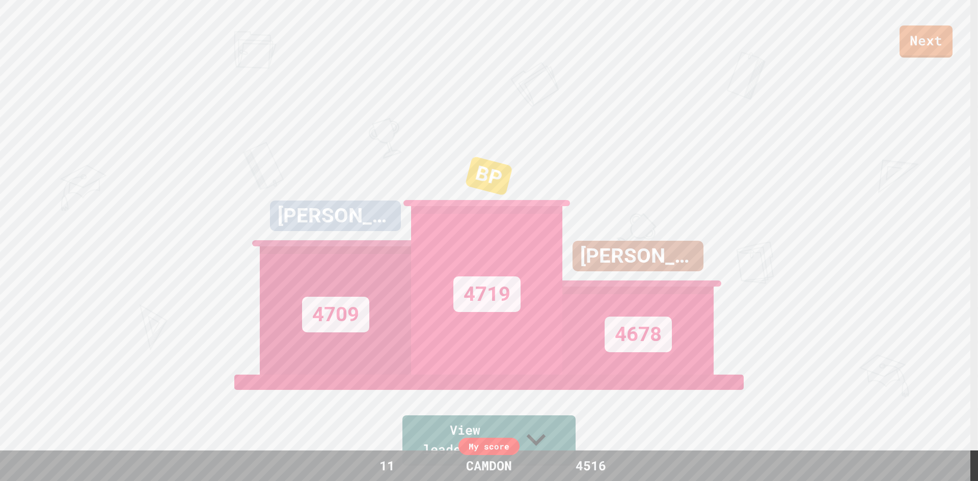
click at [918, 39] on link "Next" at bounding box center [926, 41] width 53 height 32
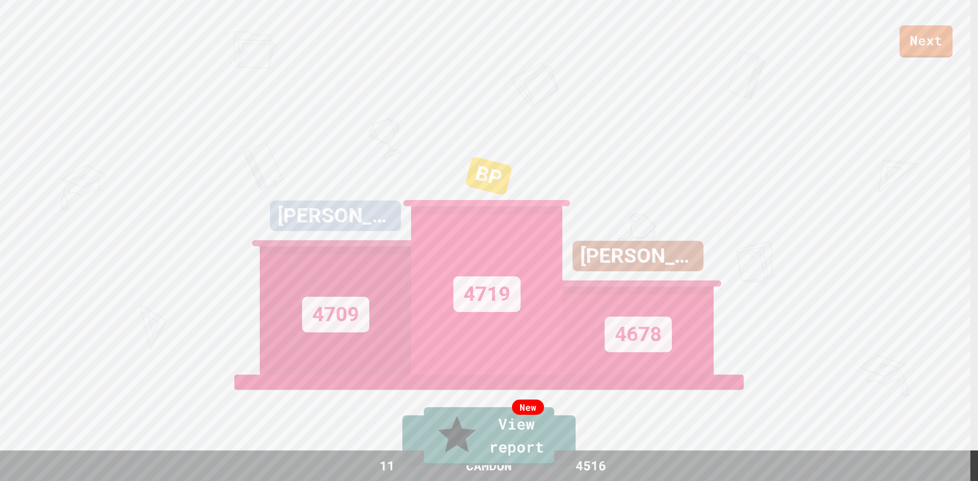
type textarea "***"
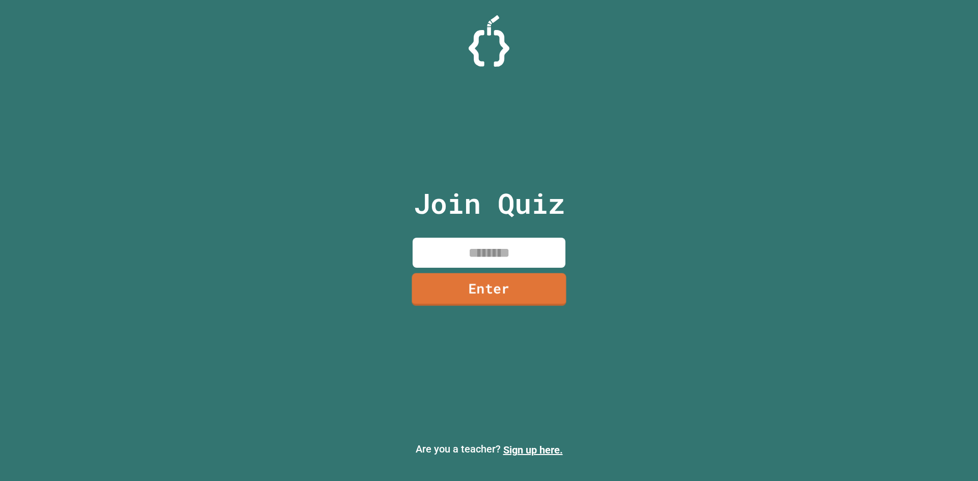
click at [484, 238] on input at bounding box center [489, 253] width 153 height 30
